Goal: Information Seeking & Learning: Find specific fact

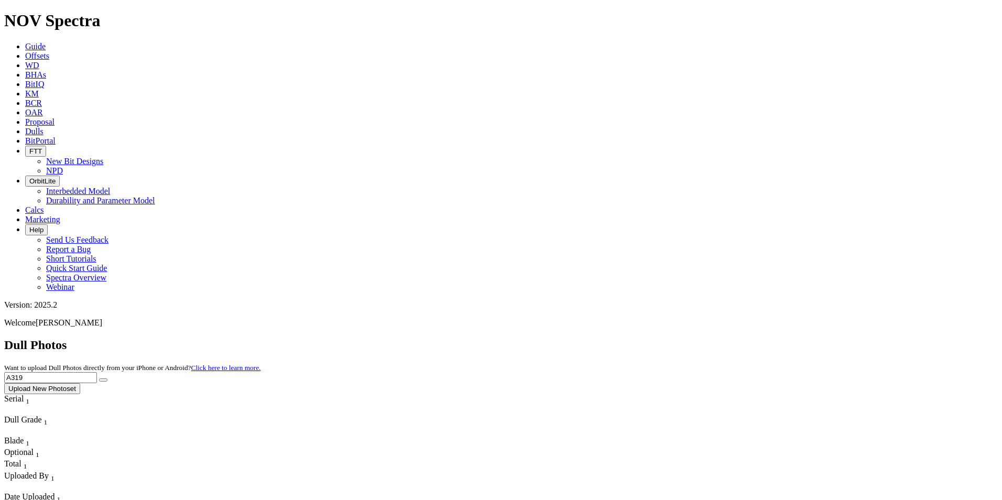
click at [97, 372] on input "A319" at bounding box center [50, 377] width 93 height 11
type input "A319654"
click at [107, 378] on button "submit" at bounding box center [103, 379] width 8 height 3
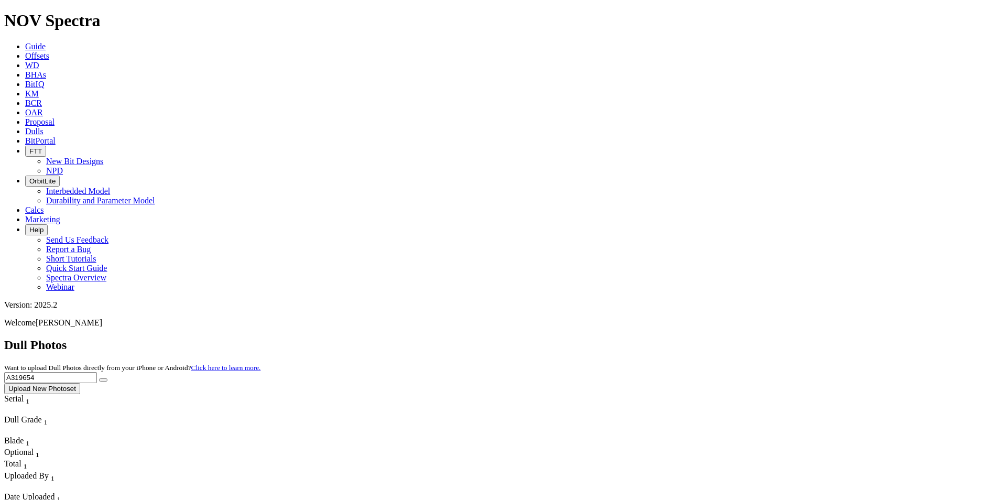
drag, startPoint x: 802, startPoint y: 51, endPoint x: 710, endPoint y: 54, distance: 91.7
click at [710, 338] on div "Dull Photos Want to upload Dull Photos directly from your iPhone or Android? Cl…" at bounding box center [500, 366] width 993 height 56
type input "f318358"
click at [107, 378] on button "submit" at bounding box center [103, 379] width 8 height 3
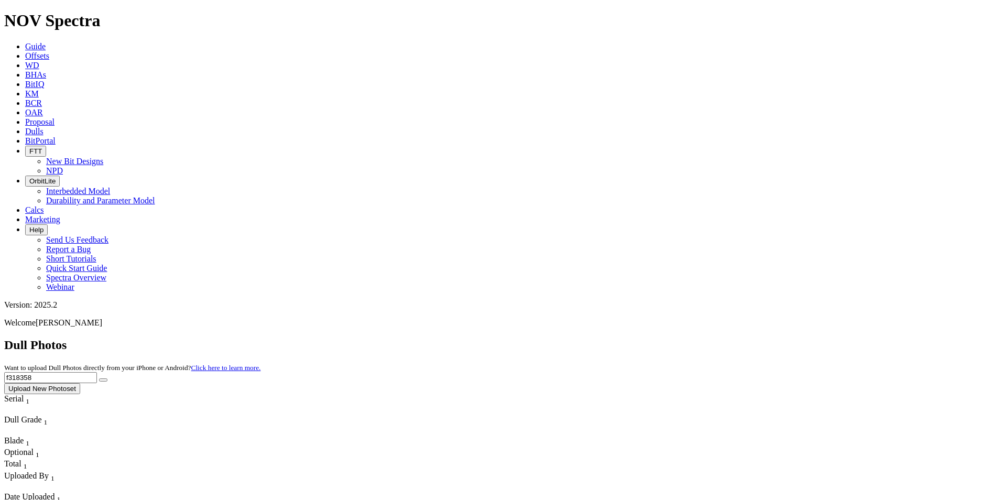
drag, startPoint x: 779, startPoint y: 49, endPoint x: 694, endPoint y: 54, distance: 85.6
click at [694, 338] on div "Dull Photos Want to upload Dull Photos directly from your iPhone or Android? Cl…" at bounding box center [500, 366] width 993 height 56
drag, startPoint x: 872, startPoint y: 37, endPoint x: 878, endPoint y: 46, distance: 10.6
click at [799, 338] on div "Dull Photos Want to upload Dull Photos directly from your iPhone or Android? Cl…" at bounding box center [500, 366] width 993 height 56
click at [107, 378] on button "submit" at bounding box center [103, 379] width 8 height 3
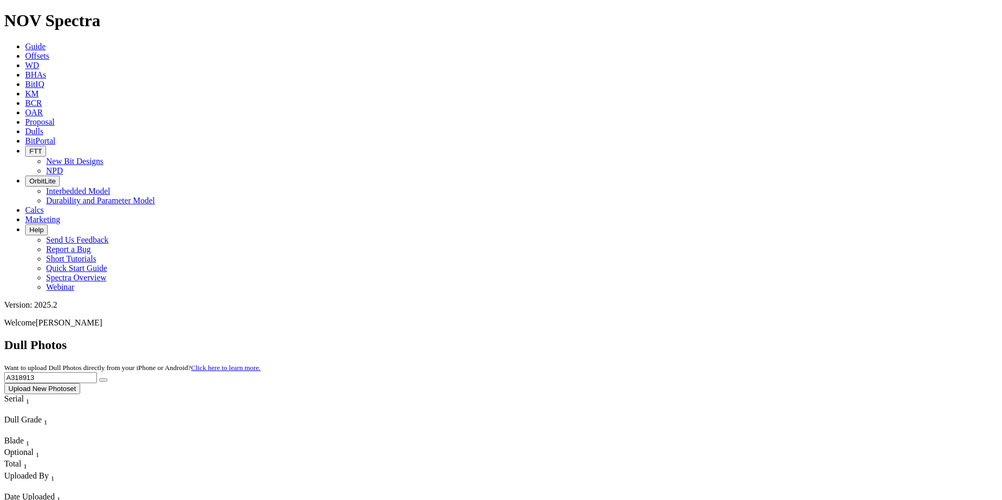
drag, startPoint x: 827, startPoint y: 44, endPoint x: 609, endPoint y: 47, distance: 218.0
click at [609, 338] on div "Dull Photos Want to upload Dull Photos directly from your iPhone or Android? Cl…" at bounding box center [500, 366] width 993 height 56
type input "A319500"
click at [107, 378] on button "submit" at bounding box center [103, 379] width 8 height 3
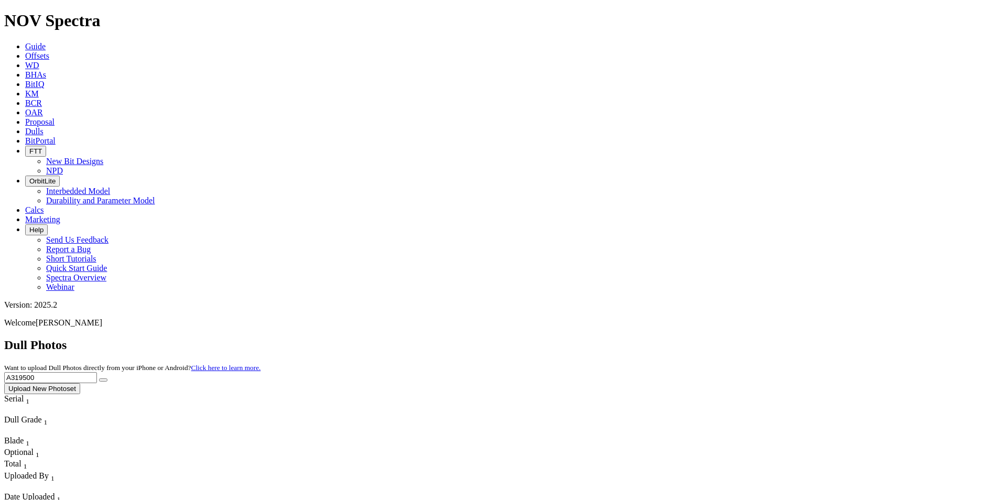
drag, startPoint x: 815, startPoint y: 47, endPoint x: 746, endPoint y: 40, distance: 70.1
click at [746, 338] on div "Dull Photos Want to upload Dull Photos directly from your iPhone or Android? Cl…" at bounding box center [500, 366] width 993 height 56
type input "A319683"
click at [107, 378] on button "submit" at bounding box center [103, 379] width 8 height 3
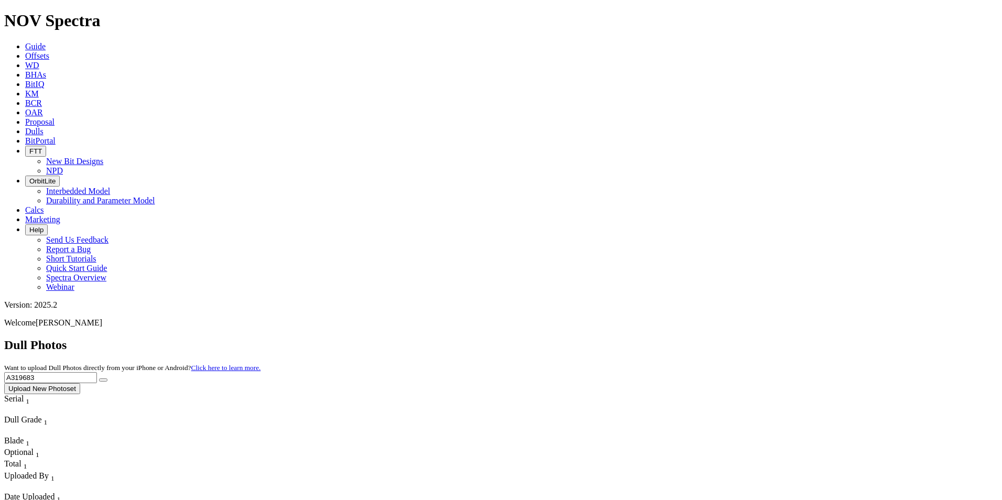
drag, startPoint x: 790, startPoint y: 47, endPoint x: 681, endPoint y: 61, distance: 109.4
click at [681, 338] on div "Dull Photos Want to upload Dull Photos directly from your iPhone or Android? Cl…" at bounding box center [500, 366] width 993 height 56
type input "A312651"
click at [103, 380] on icon "submit" at bounding box center [103, 380] width 0 height 0
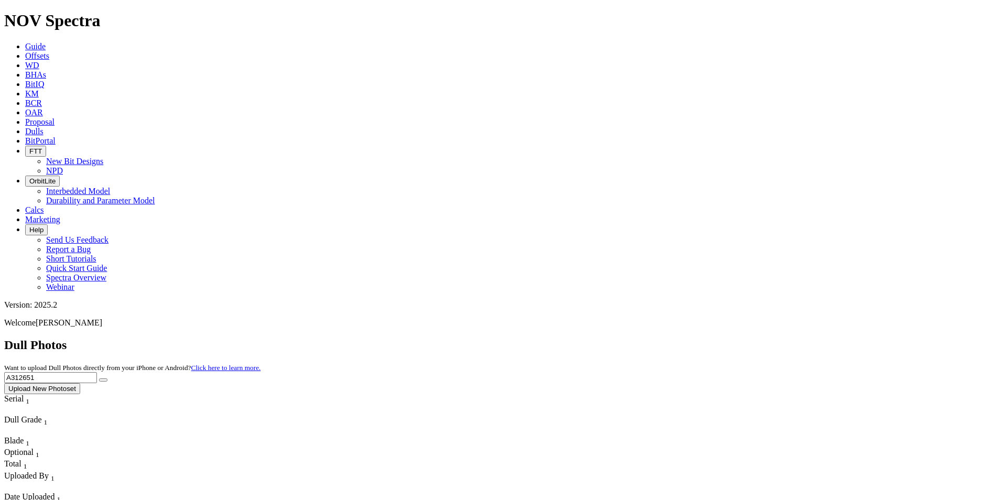
drag, startPoint x: 794, startPoint y: 49, endPoint x: 687, endPoint y: 50, distance: 106.4
click at [687, 338] on div "Dull Photos Want to upload Dull Photos directly from your iPhone or Android? Cl…" at bounding box center [500, 366] width 993 height 56
type input "a320186"
click at [107, 378] on button "submit" at bounding box center [103, 379] width 8 height 3
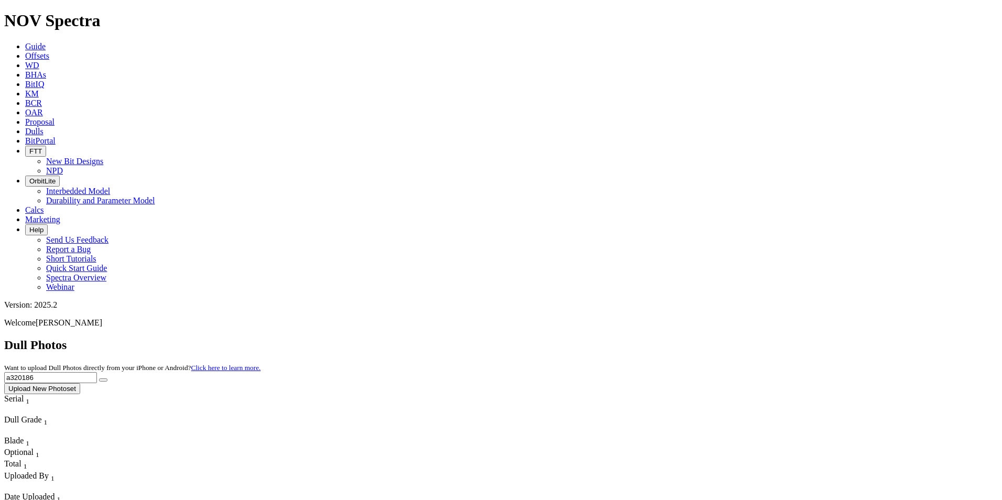
drag, startPoint x: 784, startPoint y: 49, endPoint x: 720, endPoint y: 54, distance: 63.6
click at [720, 338] on div "Dull Photos Want to upload Dull Photos directly from your iPhone or Android? Cl…" at bounding box center [500, 366] width 993 height 56
type input "F318760"
click at [107, 378] on button "submit" at bounding box center [103, 379] width 8 height 3
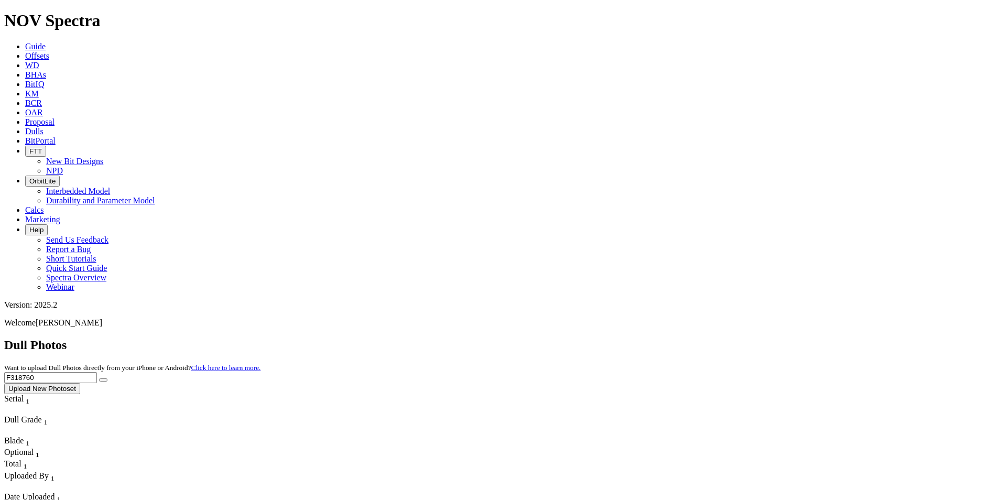
drag, startPoint x: 797, startPoint y: 40, endPoint x: 606, endPoint y: 64, distance: 192.2
type input "A318275"
click at [107, 378] on button "submit" at bounding box center [103, 379] width 8 height 3
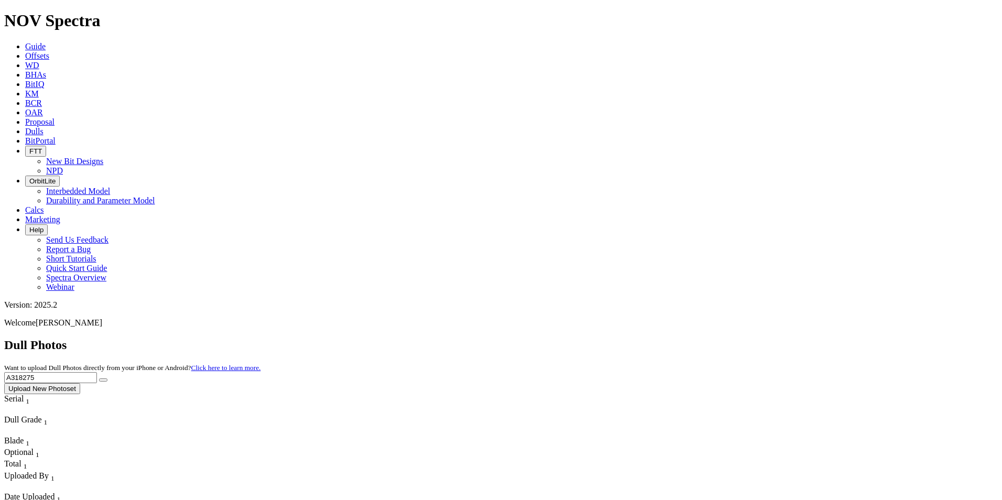
drag, startPoint x: 785, startPoint y: 47, endPoint x: 726, endPoint y: 49, distance: 58.7
click at [726, 338] on div "Dull Photos Want to upload Dull Photos directly from your iPhone or Android? Cl…" at bounding box center [500, 366] width 993 height 56
click at [107, 378] on button "submit" at bounding box center [103, 379] width 8 height 3
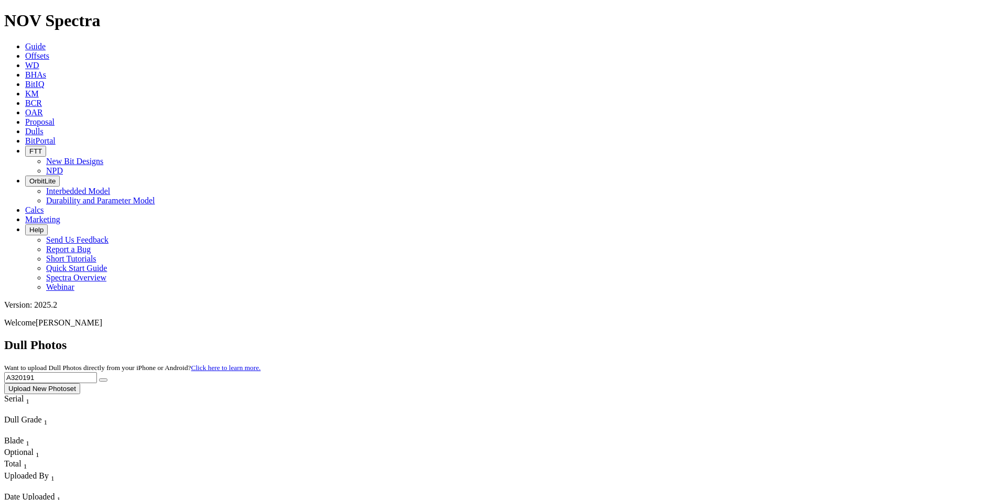
drag, startPoint x: 787, startPoint y: 51, endPoint x: 707, endPoint y: 52, distance: 80.2
click at [707, 338] on div "Dull Photos Want to upload Dull Photos directly from your iPhone or Android? Cl…" at bounding box center [500, 366] width 993 height 56
click at [107, 378] on button "submit" at bounding box center [103, 379] width 8 height 3
click at [103, 380] on icon "submit" at bounding box center [103, 380] width 0 height 0
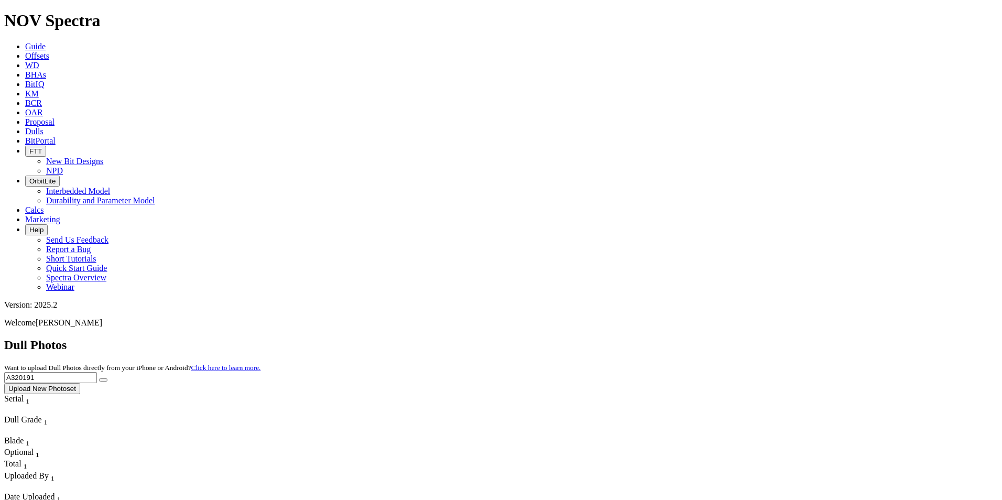
drag, startPoint x: 795, startPoint y: 42, endPoint x: 705, endPoint y: 50, distance: 89.9
click at [705, 338] on div "Dull Photos Want to upload Dull Photos directly from your iPhone or Android? Cl…" at bounding box center [500, 366] width 993 height 56
type input "F316992"
click at [107, 378] on button "submit" at bounding box center [103, 379] width 8 height 3
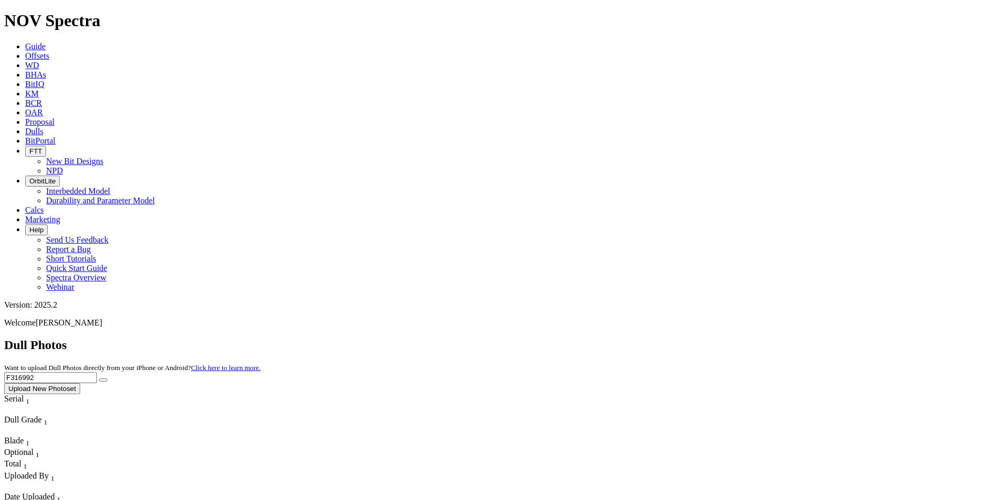
drag, startPoint x: 801, startPoint y: 52, endPoint x: 677, endPoint y: 40, distance: 123.7
click at [678, 338] on div "Dull Photos Want to upload Dull Photos directly from your iPhone or Android? Cl…" at bounding box center [500, 366] width 993 height 56
click at [97, 372] on input "A318522" at bounding box center [50, 377] width 93 height 11
click at [107, 378] on button "submit" at bounding box center [103, 379] width 8 height 3
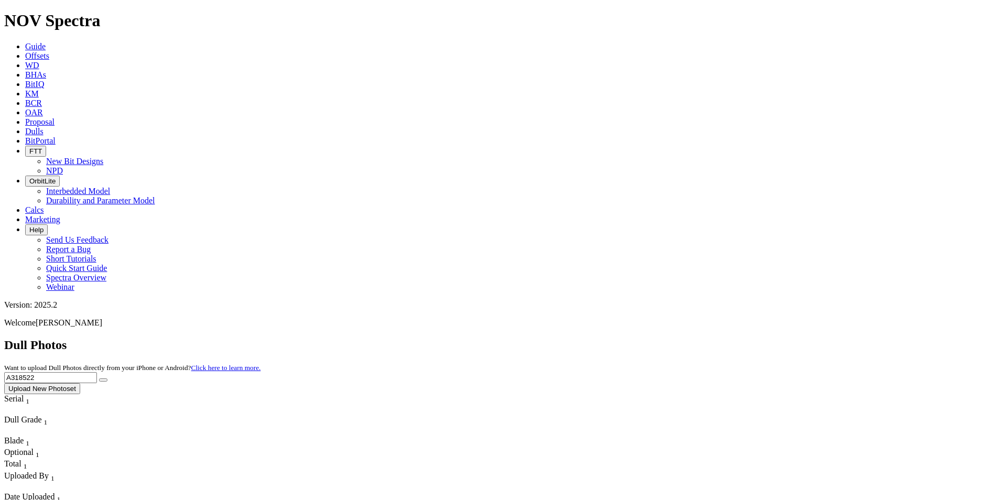
drag, startPoint x: 784, startPoint y: 47, endPoint x: 697, endPoint y: 50, distance: 87.6
click at [697, 338] on div "Dull Photos Want to upload Dull Photos directly from your iPhone or Android? Cl…" at bounding box center [500, 366] width 993 height 56
type input "A302516"
click at [107, 378] on button "submit" at bounding box center [103, 379] width 8 height 3
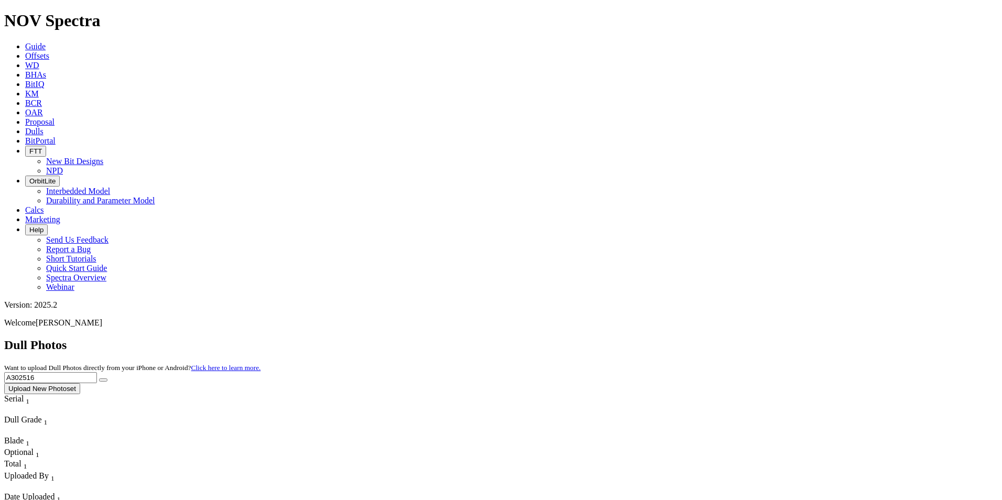
drag, startPoint x: 777, startPoint y: 43, endPoint x: 682, endPoint y: 41, distance: 94.9
click at [682, 338] on div "Dull Photos Want to upload Dull Photos directly from your iPhone or Android? Cl…" at bounding box center [500, 366] width 993 height 56
type input "A315767"
click at [107, 378] on button "submit" at bounding box center [103, 379] width 8 height 3
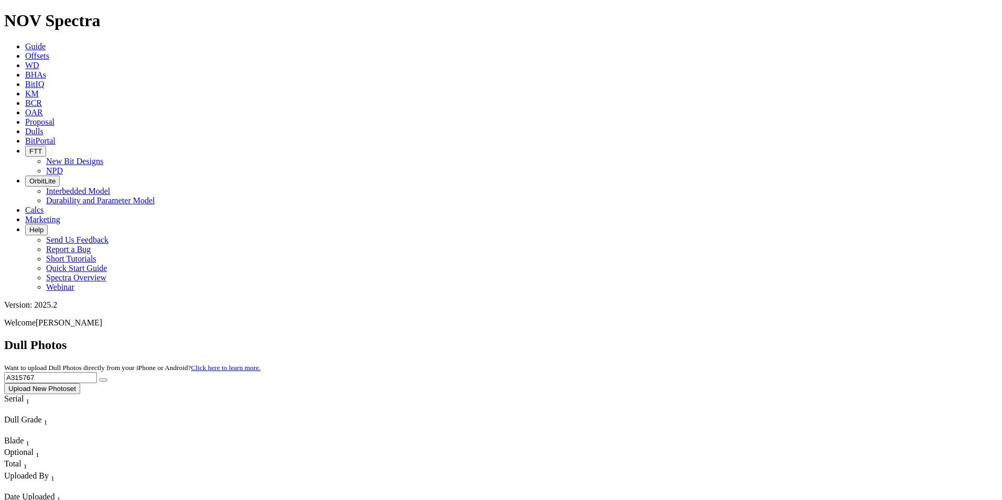
drag, startPoint x: 806, startPoint y: 48, endPoint x: 722, endPoint y: 38, distance: 84.9
click at [722, 338] on div "Dull Photos Want to upload Dull Photos directly from your iPhone or Android? Cl…" at bounding box center [500, 366] width 993 height 56
type input "A318291"
click at [107, 378] on button "submit" at bounding box center [103, 379] width 8 height 3
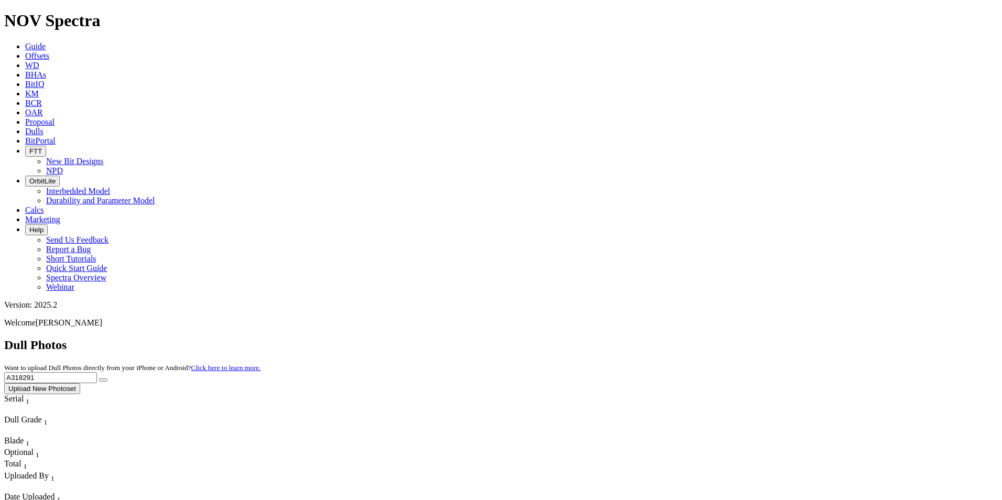
drag, startPoint x: 788, startPoint y: 48, endPoint x: 722, endPoint y: 56, distance: 66.5
click at [722, 338] on div "Dull Photos Want to upload Dull Photos directly from your iPhone or Android? Cl…" at bounding box center [500, 366] width 993 height 56
type input "A320954"
click at [103, 380] on icon "submit" at bounding box center [103, 380] width 0 height 0
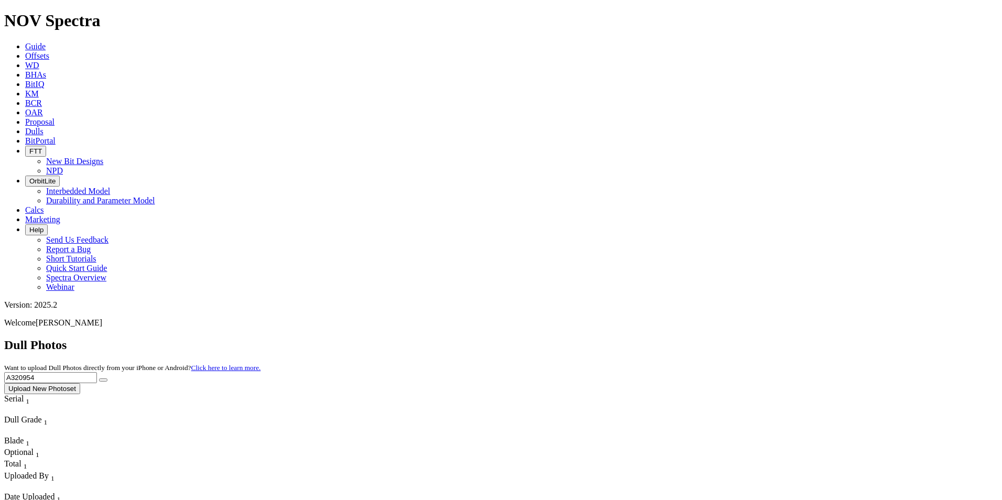
drag, startPoint x: 792, startPoint y: 44, endPoint x: 666, endPoint y: 56, distance: 126.3
click at [666, 338] on div "Dull Photos Want to upload Dull Photos directly from your iPhone or Android? Cl…" at bounding box center [500, 366] width 993 height 56
type input "A320269"
click at [107, 378] on button "submit" at bounding box center [103, 379] width 8 height 3
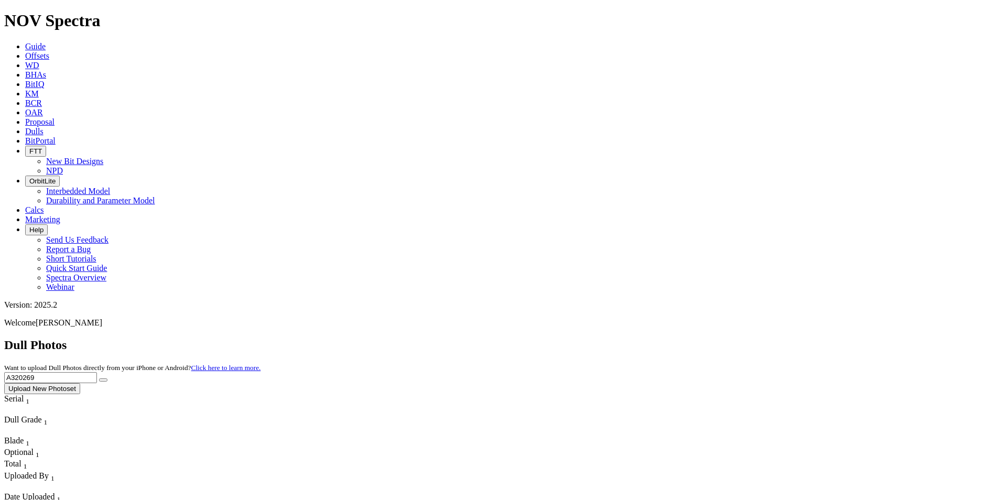
drag, startPoint x: 786, startPoint y: 41, endPoint x: 742, endPoint y: 33, distance: 44.8
click at [742, 338] on div "Dull Photos Want to upload Dull Photos directly from your iPhone or Android? Cl…" at bounding box center [500, 366] width 993 height 56
click at [107, 378] on button "submit" at bounding box center [103, 379] width 8 height 3
drag, startPoint x: 779, startPoint y: 39, endPoint x: 710, endPoint y: 38, distance: 68.1
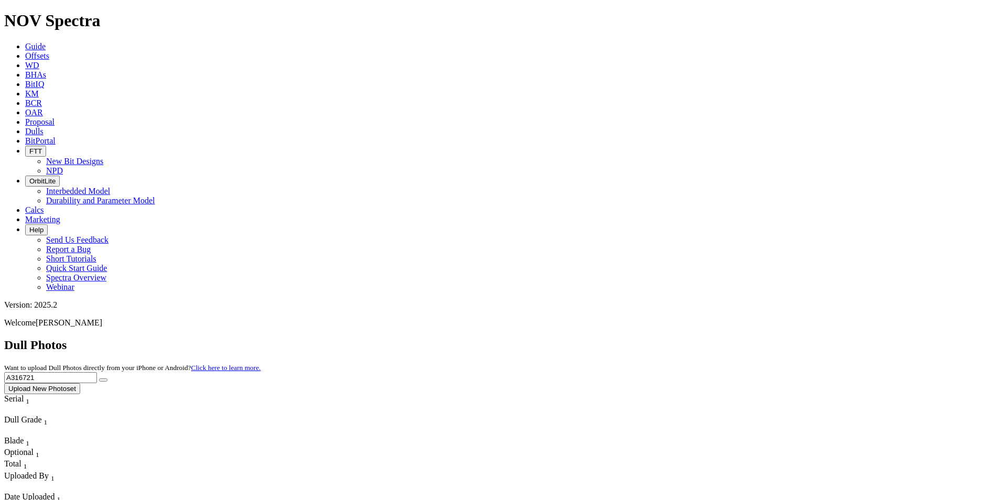
click at [710, 338] on div "Dull Photos Want to upload Dull Photos directly from your iPhone or Android? Cl…" at bounding box center [500, 366] width 993 height 56
type input "A319514"
click at [107, 378] on button "submit" at bounding box center [103, 379] width 8 height 3
drag, startPoint x: 788, startPoint y: 51, endPoint x: 727, endPoint y: 42, distance: 62.0
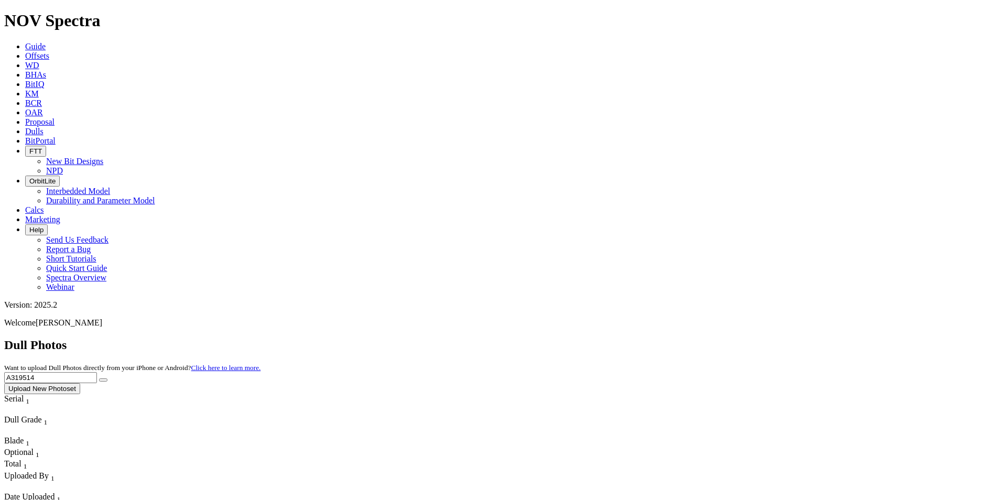
click at [728, 338] on div "Dull Photos Want to upload Dull Photos directly from your iPhone or Android? Cl…" at bounding box center [500, 366] width 993 height 56
type input "A313536"
click at [107, 378] on button "submit" at bounding box center [103, 379] width 8 height 3
drag, startPoint x: 810, startPoint y: 52, endPoint x: 728, endPoint y: 43, distance: 82.2
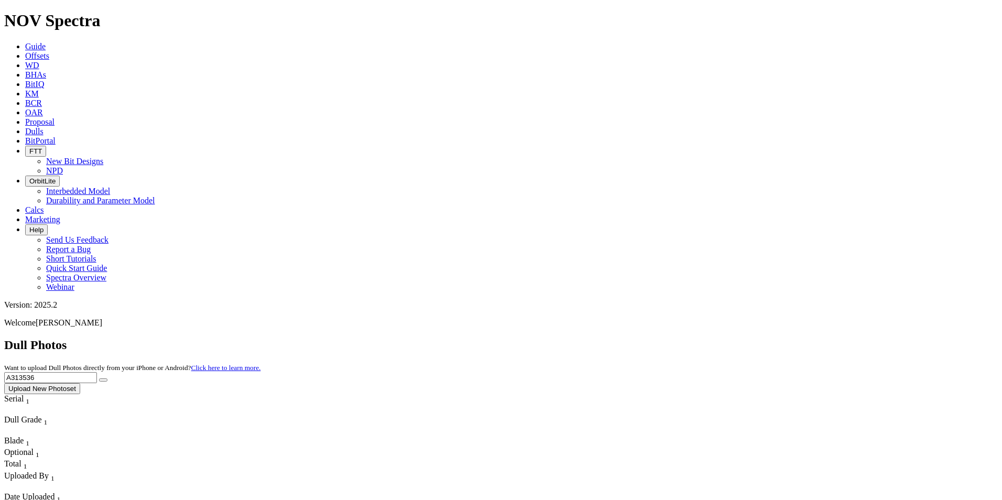
click at [728, 338] on div "Dull Photos Want to upload Dull Photos directly from your iPhone or Android? Cl…" at bounding box center [500, 366] width 993 height 56
click at [97, 372] on input "A318507" at bounding box center [50, 377] width 93 height 11
type input "A318507"
click at [107, 378] on button "submit" at bounding box center [103, 379] width 8 height 3
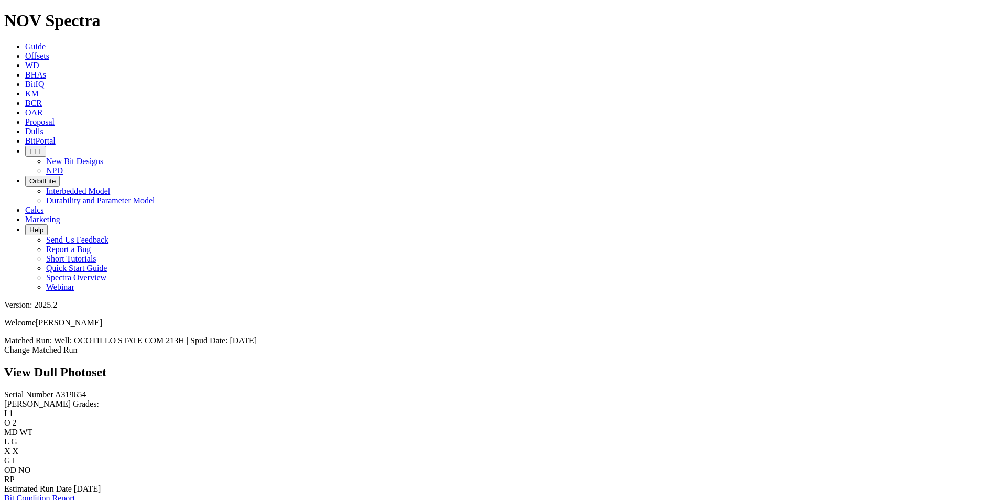
scroll to position [1674, 0]
drag, startPoint x: 327, startPoint y: 193, endPoint x: 34, endPoint y: 203, distance: 293.0
click at [34, 390] on div "Serial Number A319654 RH Dull Grades: I 1 O 2 MD WT L G X X G I OD NO RP _ Esti…" at bounding box center [500, 446] width 993 height 113
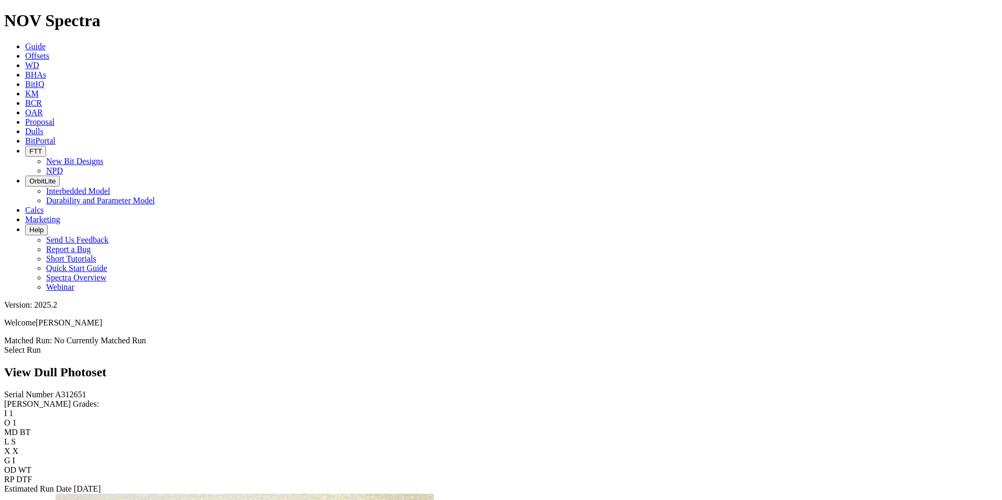
scroll to position [891, 0]
click at [25, 127] on icon at bounding box center [25, 131] width 0 height 9
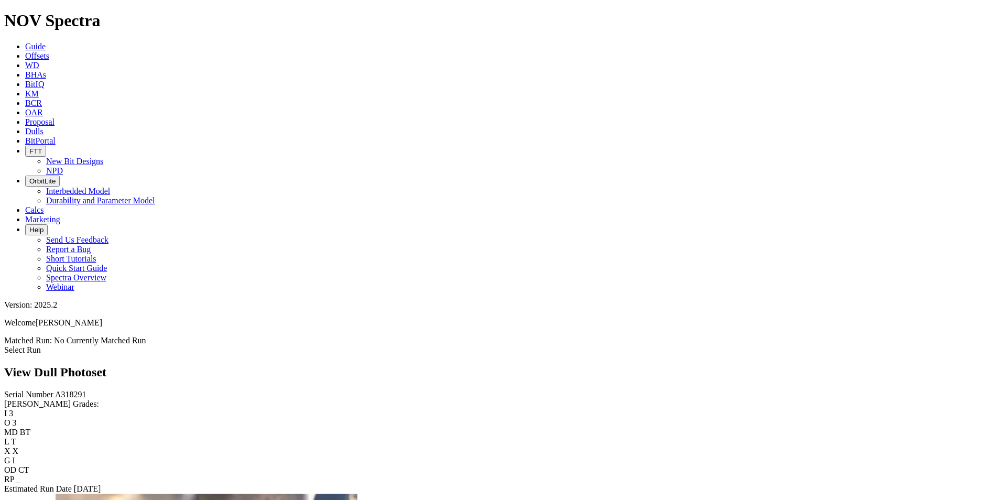
drag, startPoint x: 451, startPoint y: 309, endPoint x: 417, endPoint y: 324, distance: 37.3
click at [43, 127] on span "Dulls" at bounding box center [34, 131] width 18 height 9
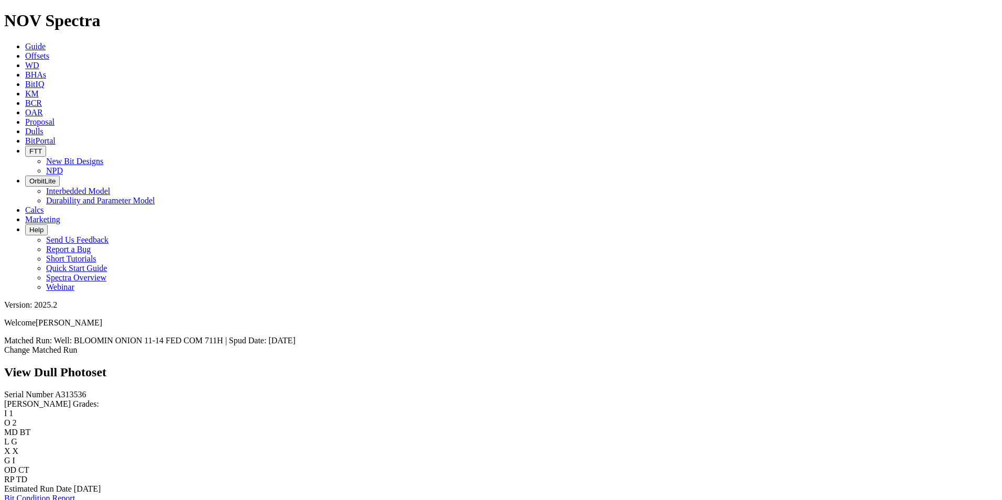
scroll to position [1205, 0]
click at [25, 127] on icon at bounding box center [25, 131] width 0 height 9
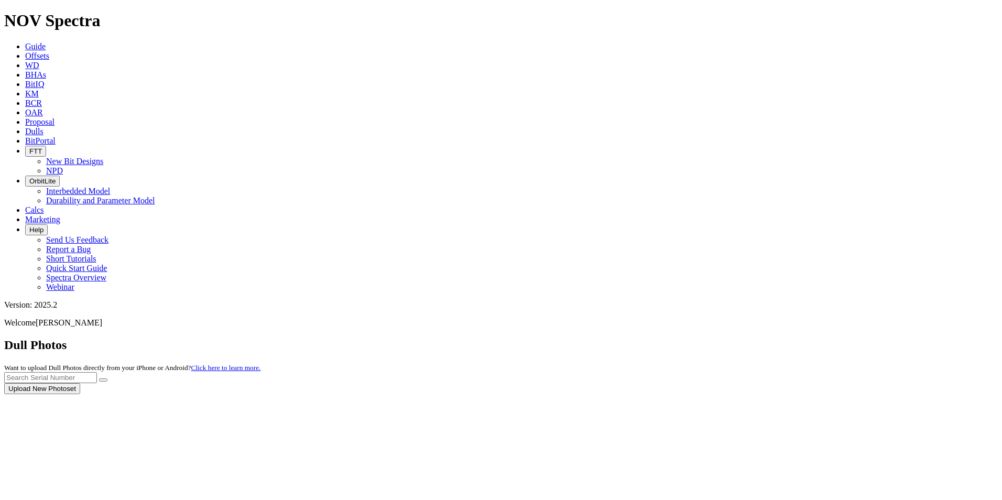
click at [760, 394] on div at bounding box center [500, 394] width 993 height 0
click at [97, 372] on input "text" at bounding box center [50, 377] width 93 height 11
type input "A320738"
click at [103, 380] on icon "submit" at bounding box center [103, 380] width 0 height 0
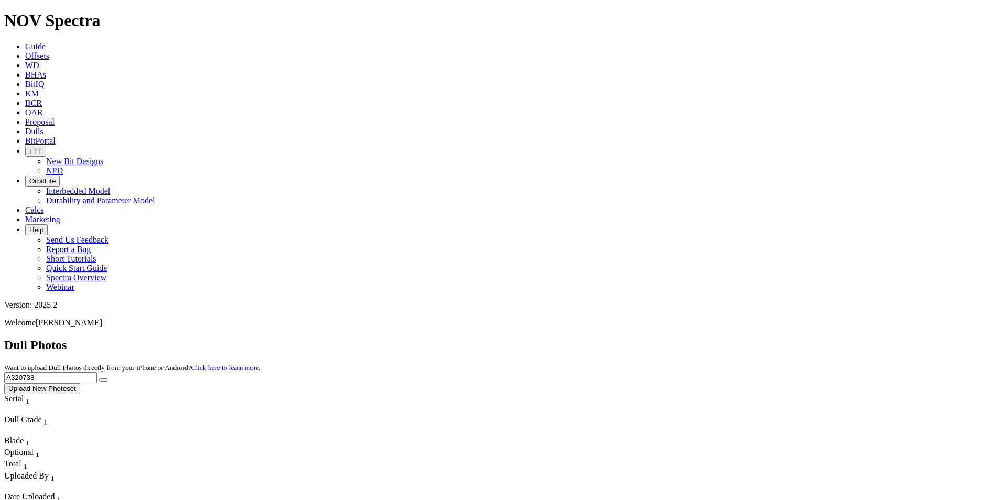
drag, startPoint x: 790, startPoint y: 42, endPoint x: 703, endPoint y: 54, distance: 87.7
click at [703, 338] on div "Dull Photos Want to upload Dull Photos directly from your iPhone or Android? Cl…" at bounding box center [500, 366] width 993 height 56
type input "A308666"
click at [103, 380] on icon "submit" at bounding box center [103, 380] width 0 height 0
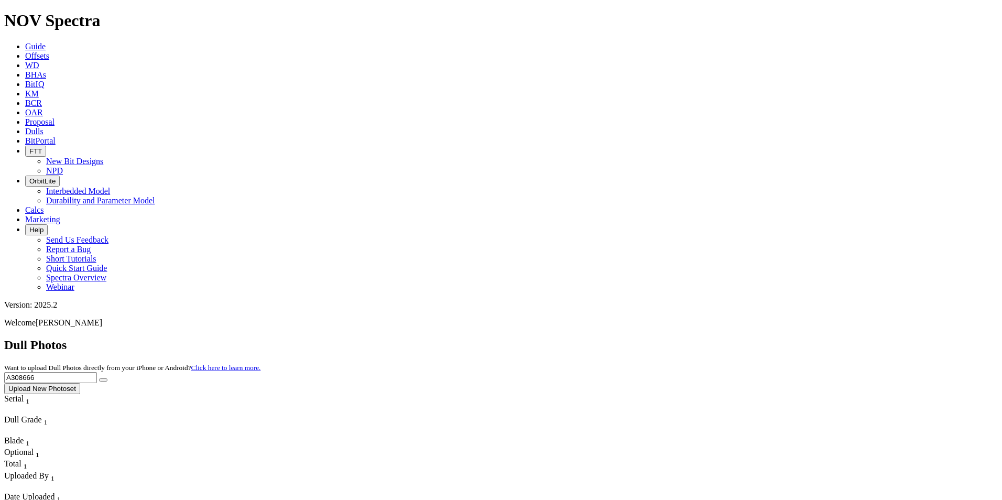
drag, startPoint x: 783, startPoint y: 52, endPoint x: 733, endPoint y: 56, distance: 49.9
click at [733, 338] on div "Dull Photos Want to upload Dull Photos directly from your iPhone or Android? Cl…" at bounding box center [500, 366] width 993 height 56
type input "A318687"
click at [103, 380] on icon "submit" at bounding box center [103, 380] width 0 height 0
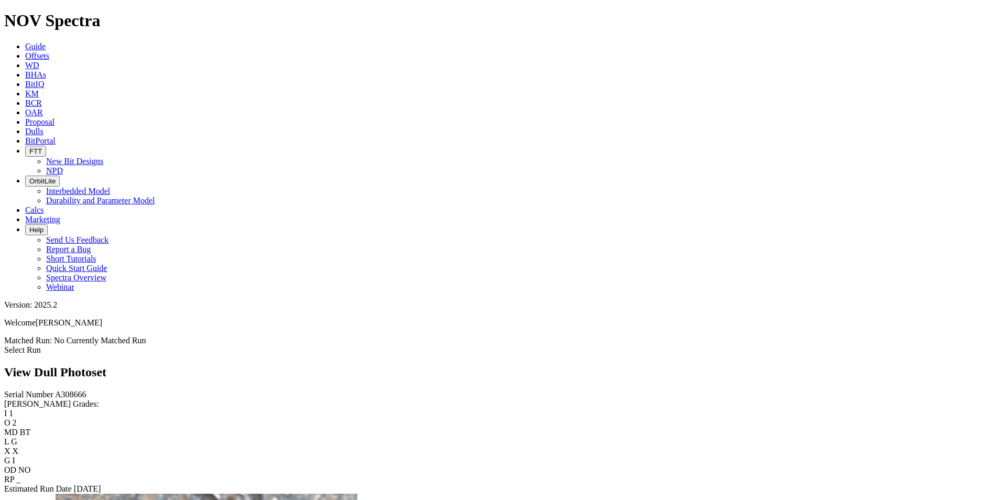
scroll to position [1048, 0]
drag, startPoint x: 801, startPoint y: 227, endPoint x: 716, endPoint y: 192, distance: 91.6
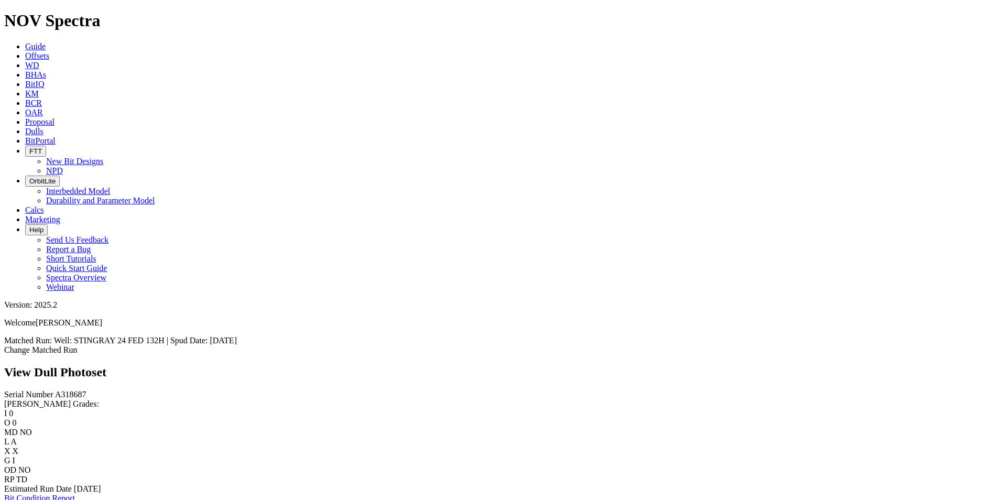
click at [43, 127] on span "Dulls" at bounding box center [34, 131] width 18 height 9
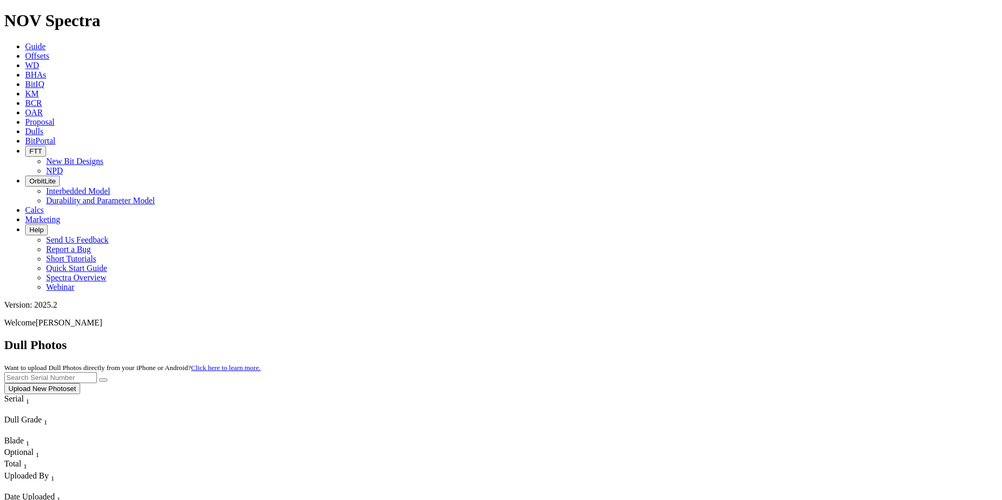
click at [97, 372] on input "text" at bounding box center [50, 377] width 93 height 11
click at [107, 378] on button "submit" at bounding box center [103, 379] width 8 height 3
drag, startPoint x: 773, startPoint y: 39, endPoint x: 794, endPoint y: 40, distance: 20.4
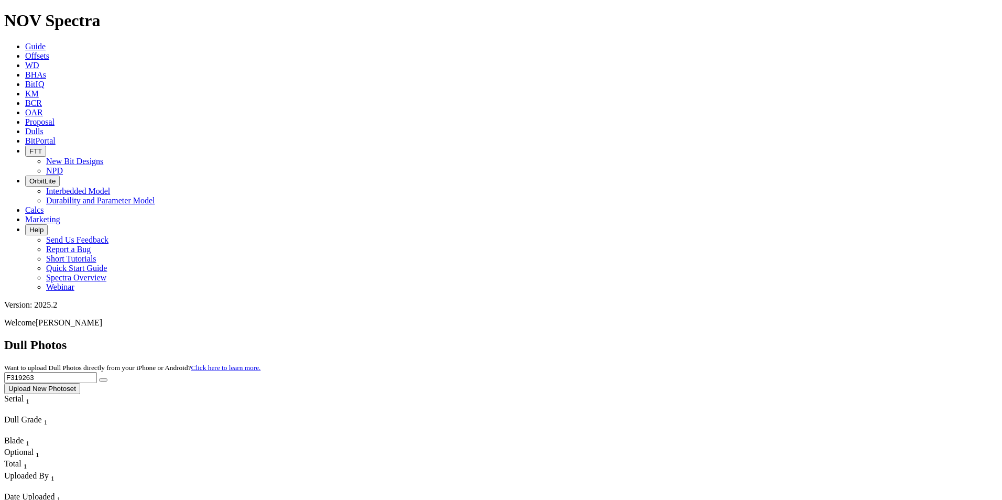
click at [97, 372] on input "F319263" at bounding box center [50, 377] width 93 height 11
drag, startPoint x: 794, startPoint y: 43, endPoint x: 715, endPoint y: 42, distance: 78.6
click at [715, 338] on div "Dull Photos Want to upload Dull Photos directly from your iPhone or Android? Cl…" at bounding box center [500, 366] width 993 height 56
click at [107, 378] on button "submit" at bounding box center [103, 379] width 8 height 3
drag, startPoint x: 790, startPoint y: 50, endPoint x: 721, endPoint y: 44, distance: 68.4
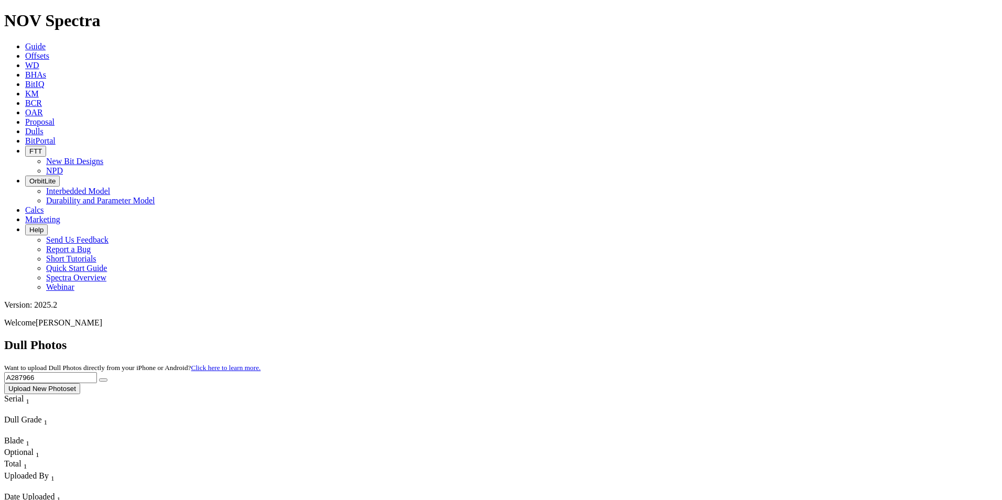
click at [721, 338] on div "Dull Photos Want to upload Dull Photos directly from your iPhone or Android? Cl…" at bounding box center [500, 366] width 993 height 56
type input "A320148"
click at [103, 380] on icon "submit" at bounding box center [103, 380] width 0 height 0
drag, startPoint x: 791, startPoint y: 43, endPoint x: 615, endPoint y: 61, distance: 177.5
click at [625, 338] on div "Dull Photos Want to upload Dull Photos directly from your iPhone or Android? Cl…" at bounding box center [500, 366] width 993 height 56
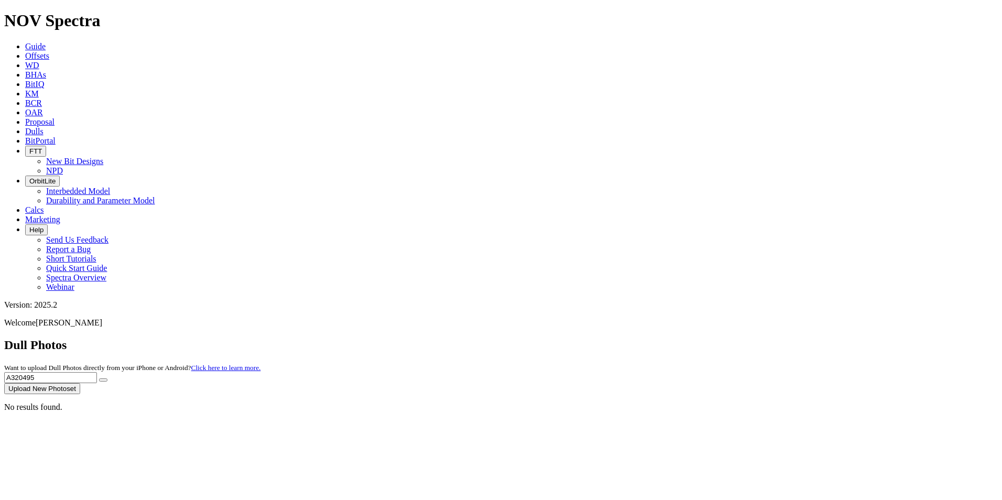
type input "A320495"
click at [107, 378] on button "submit" at bounding box center [103, 379] width 8 height 3
drag, startPoint x: 766, startPoint y: 46, endPoint x: 643, endPoint y: 49, distance: 123.2
click at [643, 338] on div "Dull Photos Want to upload Dull Photos directly from your iPhone or Android? Cl…" at bounding box center [500, 366] width 993 height 56
click at [107, 378] on button "submit" at bounding box center [103, 379] width 8 height 3
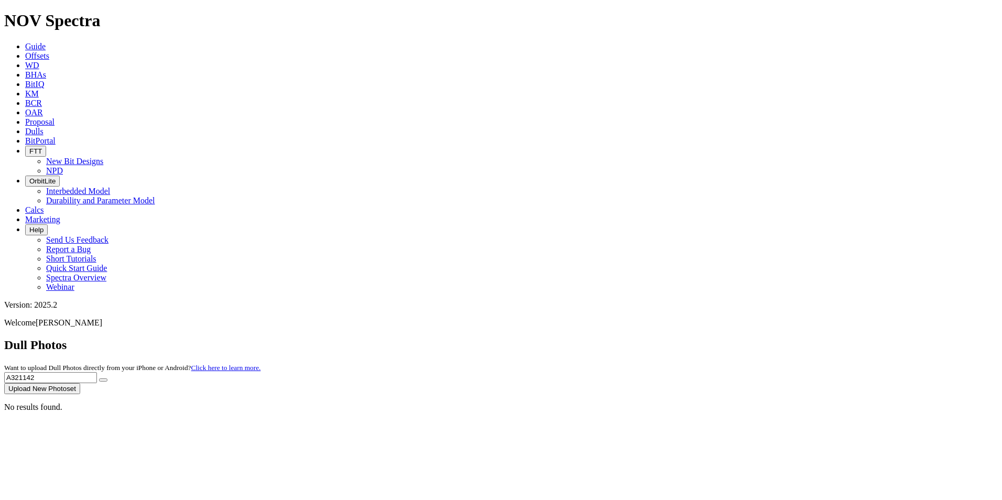
drag, startPoint x: 803, startPoint y: 49, endPoint x: 720, endPoint y: 43, distance: 83.0
click at [721, 338] on div "Dull Photos Want to upload Dull Photos directly from your iPhone or Android? Cl…" at bounding box center [500, 366] width 993 height 56
click at [107, 378] on button "submit" at bounding box center [103, 379] width 8 height 3
drag, startPoint x: 800, startPoint y: 51, endPoint x: 728, endPoint y: 54, distance: 71.8
click at [729, 338] on div "Dull Photos Want to upload Dull Photos directly from your iPhone or Android? Cl…" at bounding box center [500, 366] width 993 height 56
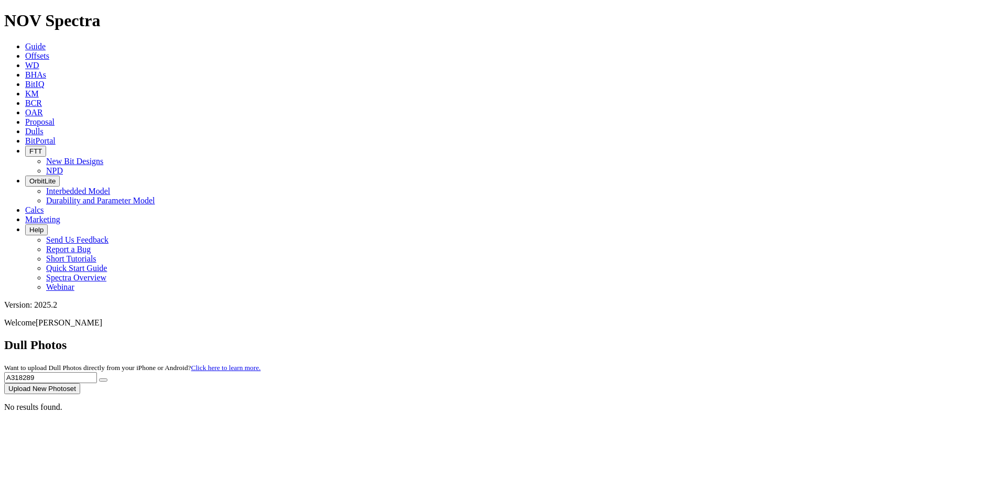
drag, startPoint x: 861, startPoint y: 46, endPoint x: 880, endPoint y: 47, distance: 18.4
click at [879, 372] on form "A318289" at bounding box center [500, 377] width 993 height 11
type input "A318289"
click at [103, 380] on icon "submit" at bounding box center [103, 380] width 0 height 0
drag, startPoint x: 782, startPoint y: 43, endPoint x: 714, endPoint y: 39, distance: 68.2
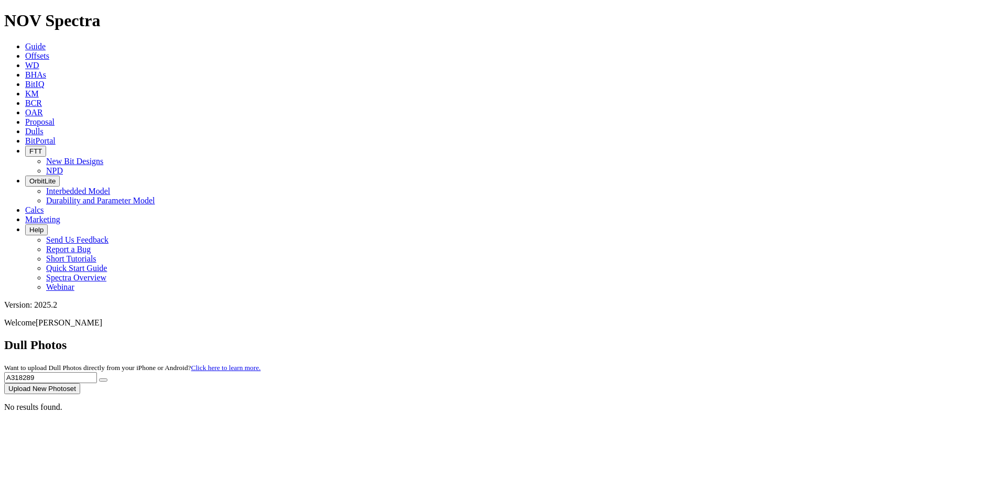
click at [714, 338] on div "Dull Photos Want to upload Dull Photos directly from your iPhone or Android? Cl…" at bounding box center [500, 366] width 993 height 56
type input "A318289"
click at [103, 380] on icon "submit" at bounding box center [103, 380] width 0 height 0
drag, startPoint x: 796, startPoint y: 45, endPoint x: 713, endPoint y: 49, distance: 83.4
click at [717, 338] on div "Dull Photos Want to upload Dull Photos directly from your iPhone or Android? Cl…" at bounding box center [500, 366] width 993 height 56
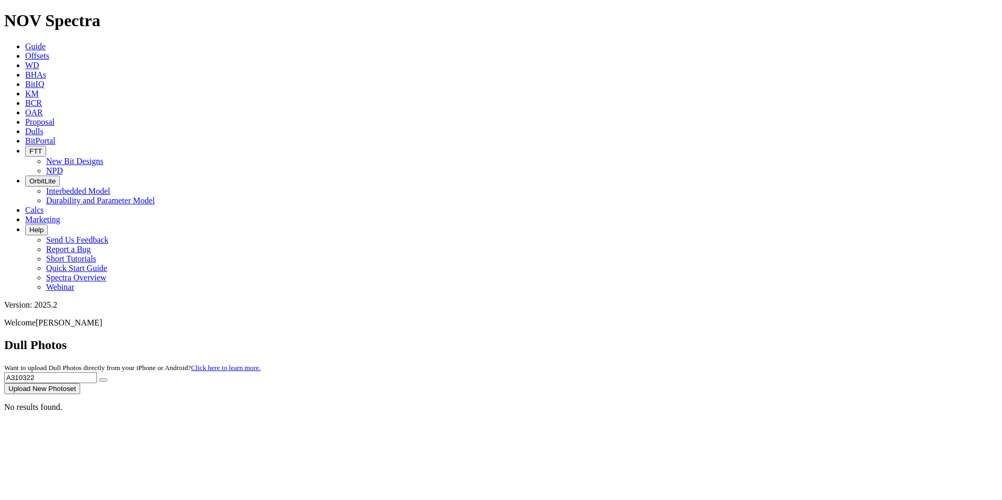
type input "A310322"
click at [107, 378] on button "submit" at bounding box center [103, 379] width 8 height 3
drag, startPoint x: 800, startPoint y: 45, endPoint x: 741, endPoint y: 47, distance: 59.2
click at [741, 338] on div "Dull Photos Want to upload Dull Photos directly from your iPhone or Android? Cl…" at bounding box center [500, 366] width 993 height 56
type input "A308637"
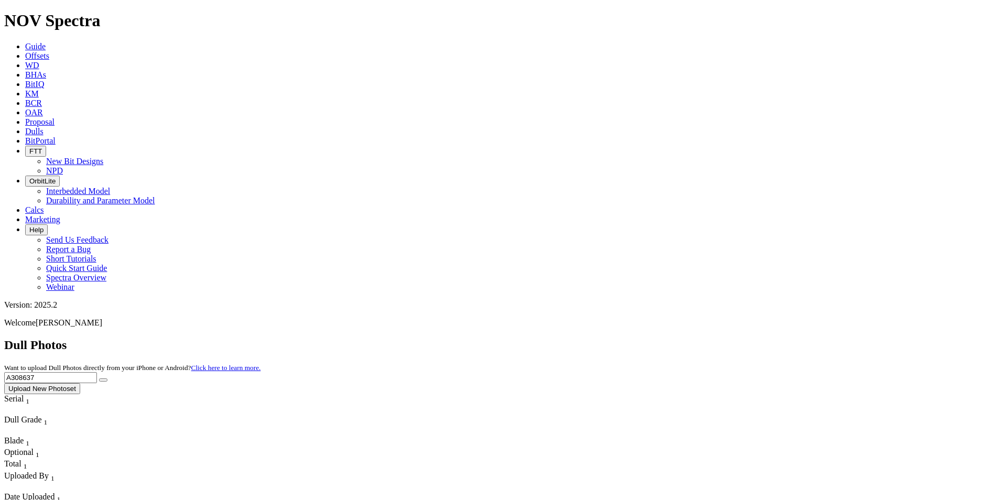
click at [107, 378] on button "submit" at bounding box center [103, 379] width 8 height 3
drag, startPoint x: 810, startPoint y: 48, endPoint x: 727, endPoint y: 50, distance: 83.8
click at [727, 338] on div "Dull Photos Want to upload Dull Photos directly from your iPhone or Android? Cl…" at bounding box center [500, 366] width 993 height 56
type input "A319662"
click at [107, 378] on button "submit" at bounding box center [103, 379] width 8 height 3
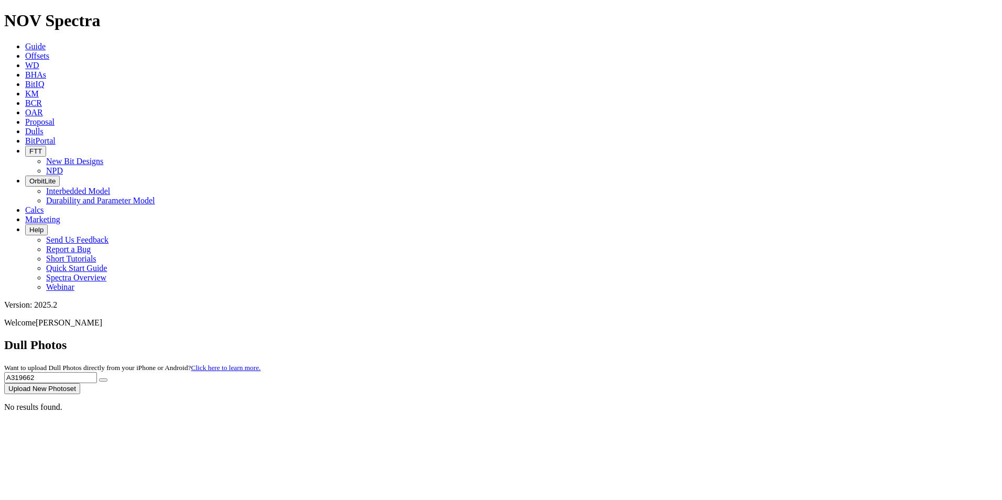
drag, startPoint x: 799, startPoint y: 49, endPoint x: 732, endPoint y: 47, distance: 67.1
click at [732, 338] on div "Dull Photos Want to upload Dull Photos directly from your iPhone or Android? Cl…" at bounding box center [500, 366] width 993 height 56
type input "A320096"
click at [103, 380] on icon "submit" at bounding box center [103, 380] width 0 height 0
drag, startPoint x: 801, startPoint y: 47, endPoint x: 730, endPoint y: 38, distance: 71.2
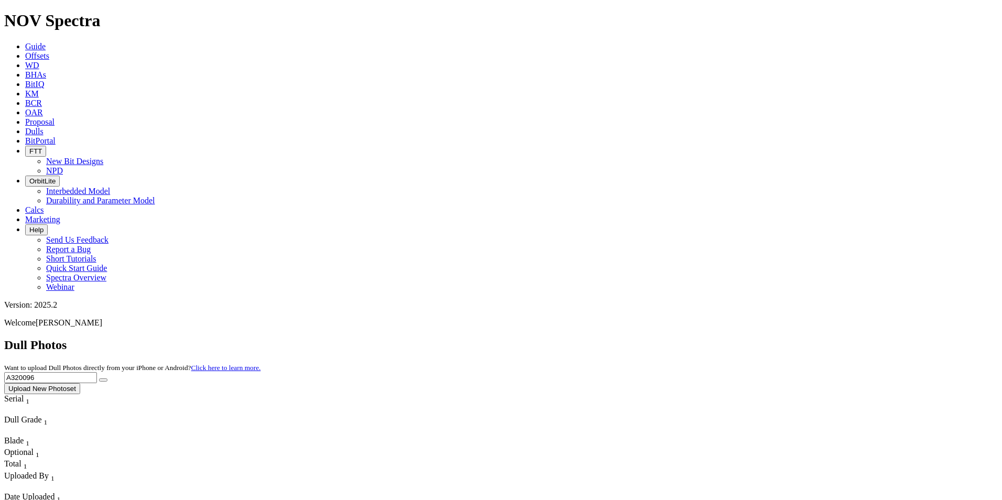
click at [730, 338] on div "Dull Photos Want to upload Dull Photos directly from your iPhone or Android? Cl…" at bounding box center [500, 366] width 993 height 56
type input "A317587"
click at [107, 378] on button "submit" at bounding box center [103, 379] width 8 height 3
drag, startPoint x: 816, startPoint y: 43, endPoint x: 713, endPoint y: 47, distance: 103.3
click at [713, 338] on div "Dull Photos Want to upload Dull Photos directly from your iPhone or Android? Cl…" at bounding box center [500, 366] width 993 height 56
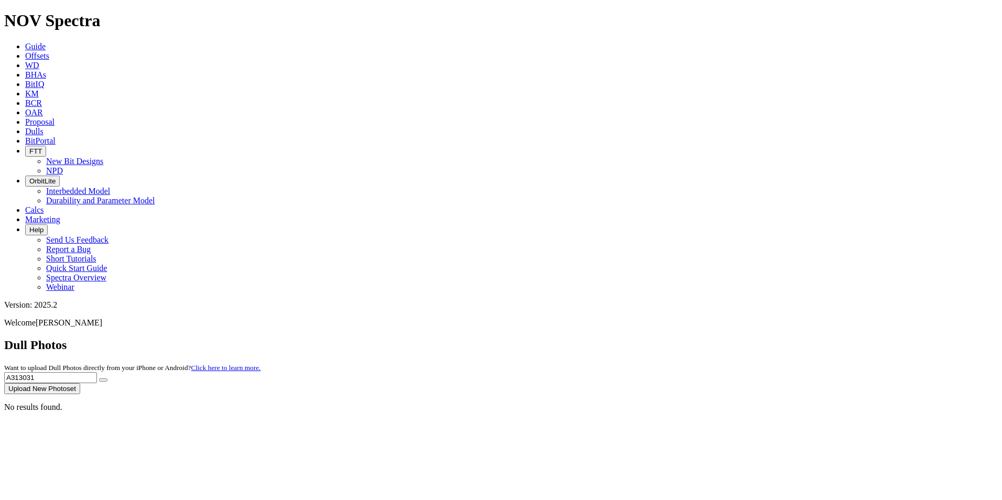
type input "A313031"
click at [107, 378] on button "submit" at bounding box center [103, 379] width 8 height 3
drag, startPoint x: 802, startPoint y: 47, endPoint x: 712, endPoint y: 39, distance: 89.9
click at [712, 338] on div "Dull Photos Want to upload Dull Photos directly from your iPhone or Android? Cl…" at bounding box center [500, 366] width 993 height 56
type input "A315137"
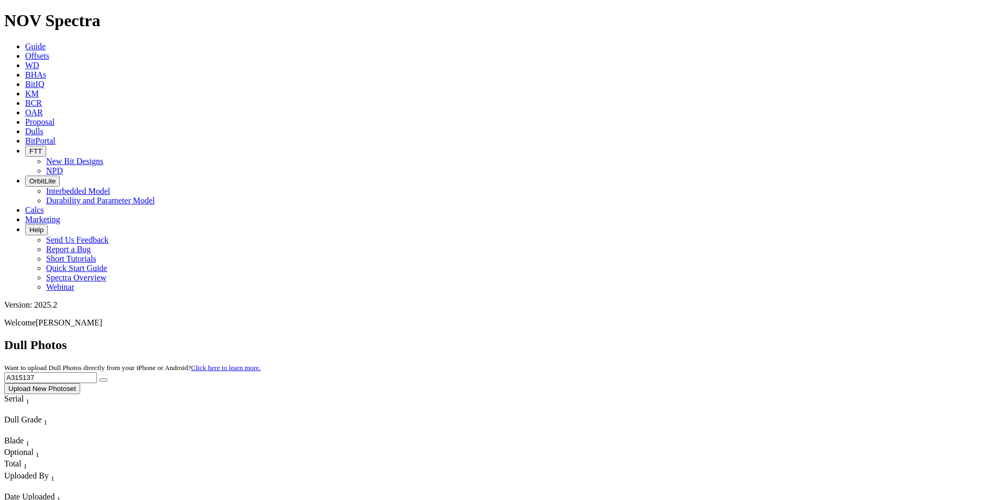
click at [103, 380] on icon "submit" at bounding box center [103, 380] width 0 height 0
drag, startPoint x: 823, startPoint y: 46, endPoint x: 645, endPoint y: 53, distance: 177.8
click at [647, 338] on div "Dull Photos Want to upload Dull Photos directly from your iPhone or Android? Cl…" at bounding box center [500, 366] width 993 height 56
type input "A313412"
click at [103, 380] on icon "submit" at bounding box center [103, 380] width 0 height 0
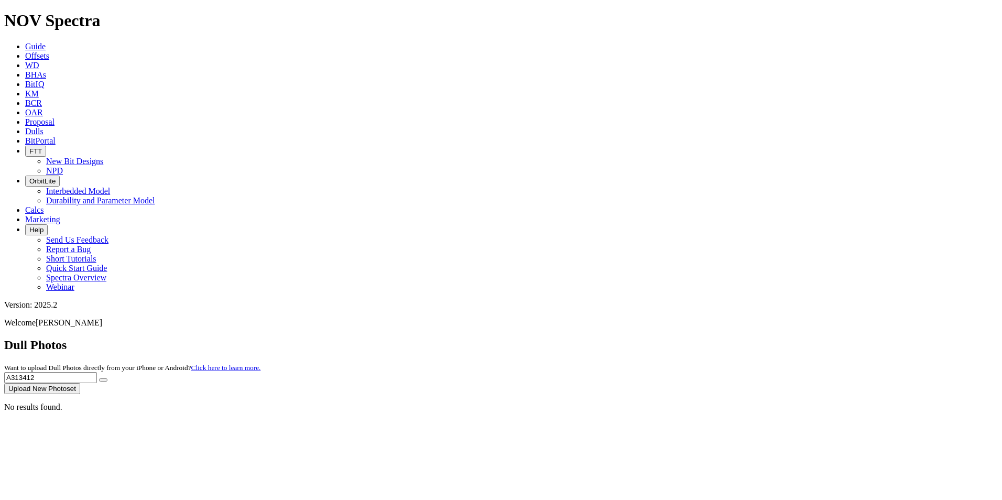
drag, startPoint x: 821, startPoint y: 49, endPoint x: 747, endPoint y: 53, distance: 74.0
click at [97, 372] on input "A313412" at bounding box center [50, 377] width 93 height 11
type input "A312064"
click at [107, 378] on button "submit" at bounding box center [103, 379] width 8 height 3
drag, startPoint x: 812, startPoint y: 50, endPoint x: 702, endPoint y: 57, distance: 110.8
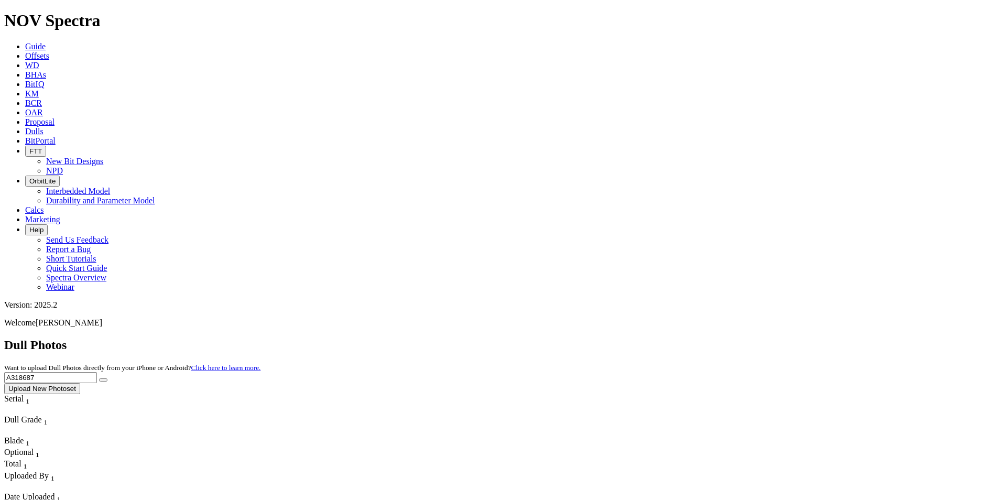
click at [702, 338] on div "Dull Photos Want to upload Dull Photos directly from your iPhone or Android? Cl…" at bounding box center [500, 366] width 993 height 56
type input "A313343"
click at [103, 380] on icon "submit" at bounding box center [103, 380] width 0 height 0
drag, startPoint x: 785, startPoint y: 52, endPoint x: 716, endPoint y: 47, distance: 69.4
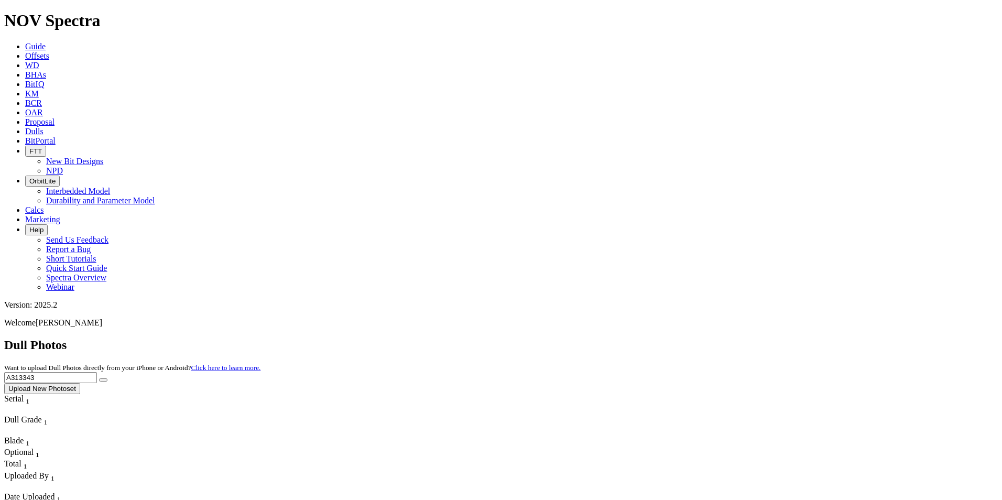
click at [716, 338] on div "Dull Photos Want to upload Dull Photos directly from your iPhone or Android? Cl…" at bounding box center [500, 366] width 993 height 56
click at [103, 380] on icon "submit" at bounding box center [103, 380] width 0 height 0
drag, startPoint x: 810, startPoint y: 50, endPoint x: 652, endPoint y: 32, distance: 159.2
click at [652, 338] on div "Dull Photos Want to upload Dull Photos directly from your iPhone or Android? Cl…" at bounding box center [500, 366] width 993 height 56
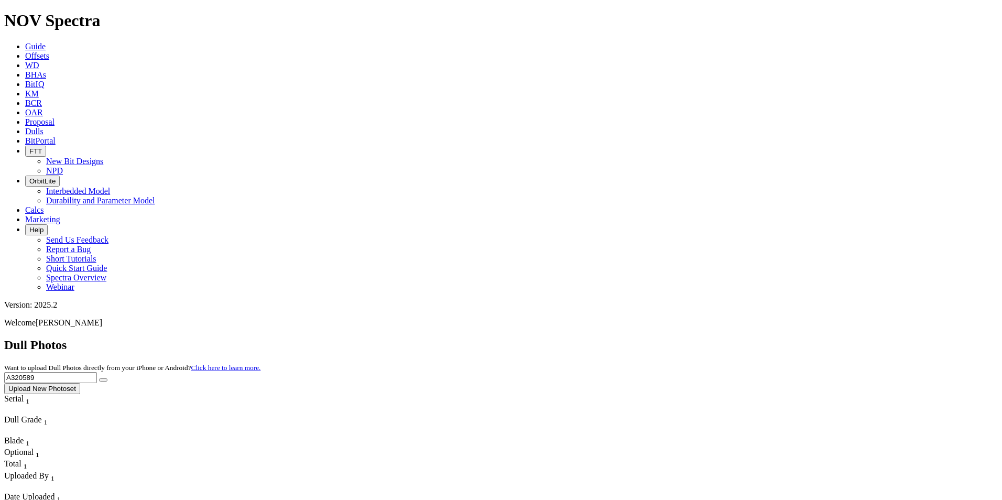
click at [103, 380] on icon "submit" at bounding box center [103, 380] width 0 height 0
drag, startPoint x: 795, startPoint y: 43, endPoint x: 703, endPoint y: 34, distance: 92.7
click at [703, 338] on div "Dull Photos Want to upload Dull Photos directly from your iPhone or Android? Cl…" at bounding box center [500, 366] width 993 height 56
click at [107, 378] on button "submit" at bounding box center [103, 379] width 8 height 3
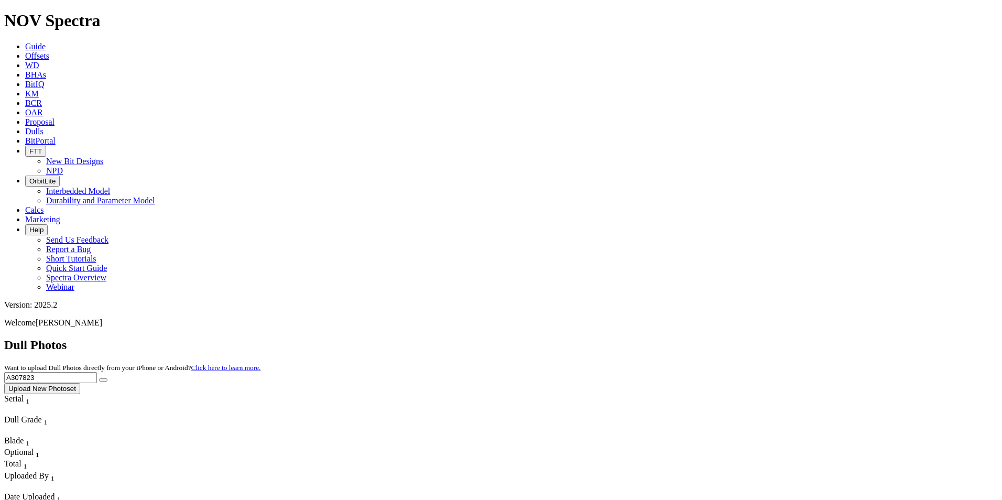
drag, startPoint x: 818, startPoint y: 39, endPoint x: 706, endPoint y: 37, distance: 112.1
click at [706, 338] on div "Dull Photos Want to upload Dull Photos directly from your iPhone or Android? Cl…" at bounding box center [500, 366] width 993 height 56
type input "A317577"
click at [103, 380] on icon "submit" at bounding box center [103, 380] width 0 height 0
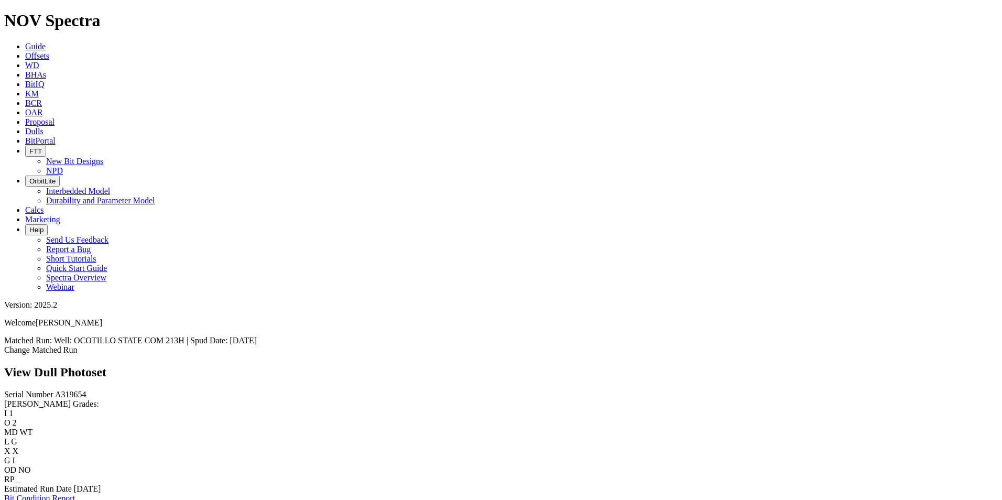
click at [43, 127] on span "Dulls" at bounding box center [34, 131] width 18 height 9
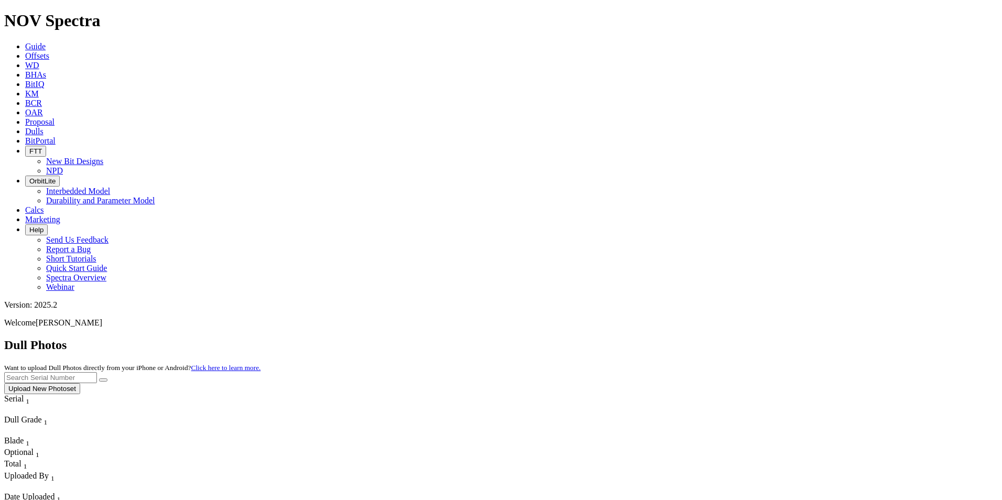
click at [97, 372] on input "text" at bounding box center [50, 377] width 93 height 11
click at [107, 378] on button "submit" at bounding box center [103, 379] width 8 height 3
drag, startPoint x: 799, startPoint y: 54, endPoint x: 655, endPoint y: 45, distance: 144.9
click at [655, 338] on div "Dull Photos Want to upload Dull Photos directly from your iPhone or Android? Cl…" at bounding box center [500, 366] width 993 height 56
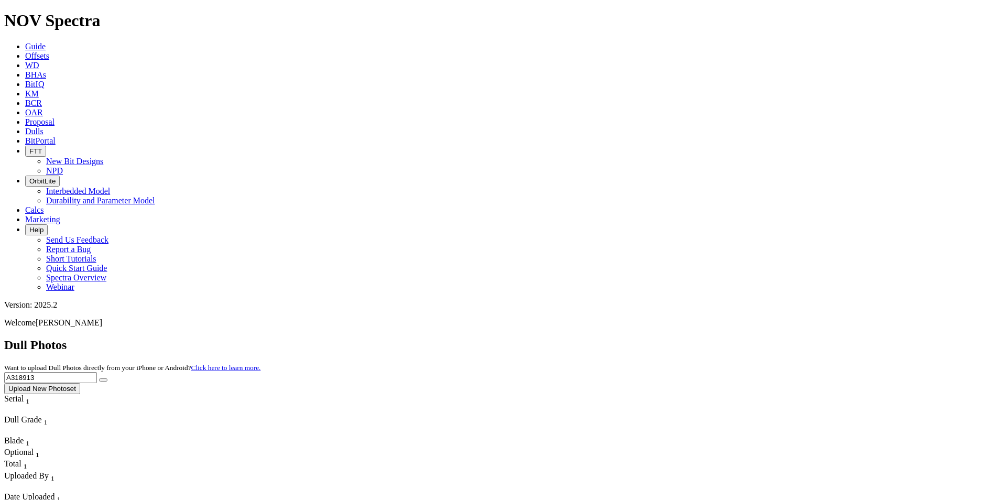
type input "A318913"
click at [107, 378] on button "submit" at bounding box center [103, 379] width 8 height 3
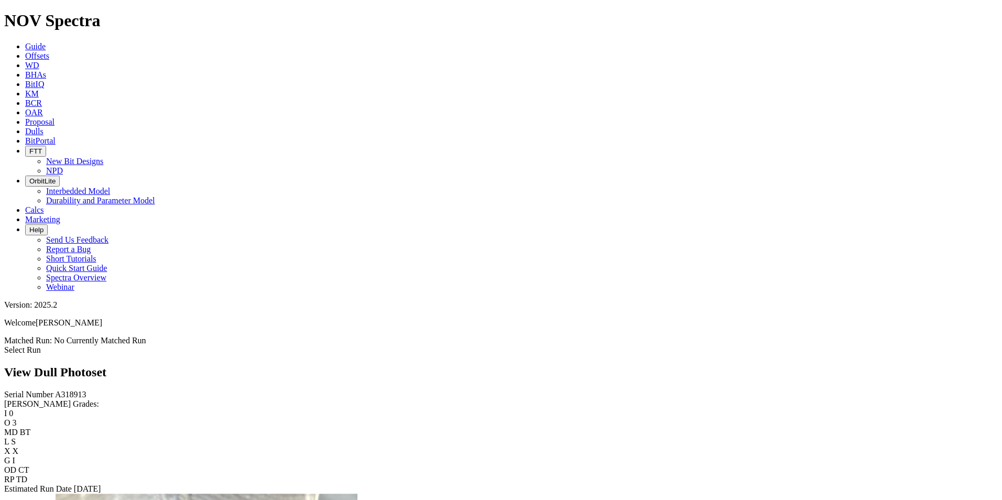
click at [43, 127] on link "Dulls" at bounding box center [34, 131] width 18 height 9
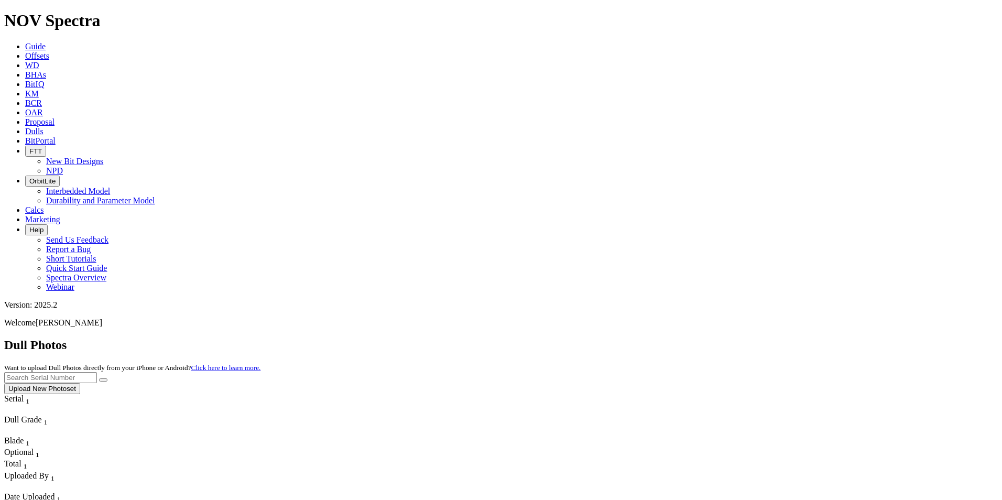
click at [97, 372] on input "text" at bounding box center [50, 377] width 93 height 11
click at [103, 380] on icon "submit" at bounding box center [103, 380] width 0 height 0
drag, startPoint x: 797, startPoint y: 52, endPoint x: 696, endPoint y: 37, distance: 101.8
click at [696, 338] on div "Dull Photos Want to upload Dull Photos directly from your iPhone or Android? Cl…" at bounding box center [500, 366] width 993 height 56
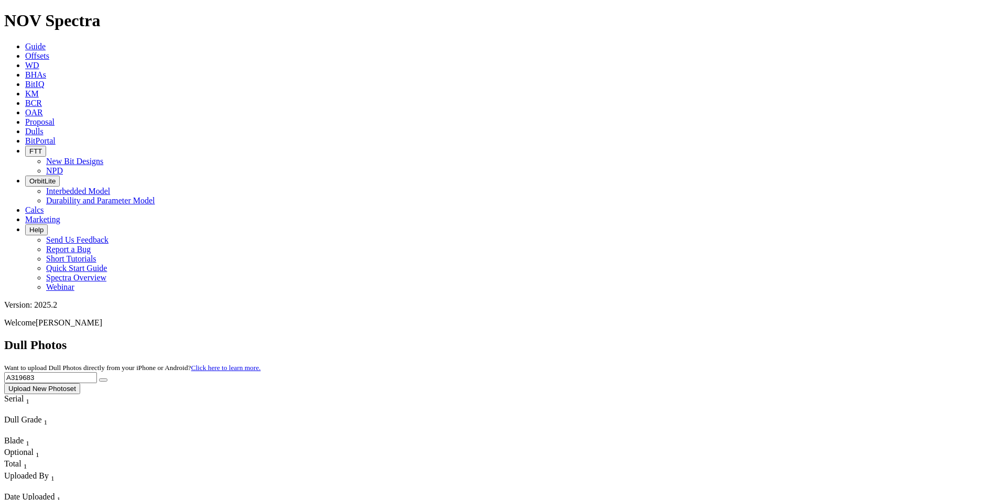
type input "A319683"
click at [107, 378] on button "submit" at bounding box center [103, 379] width 8 height 3
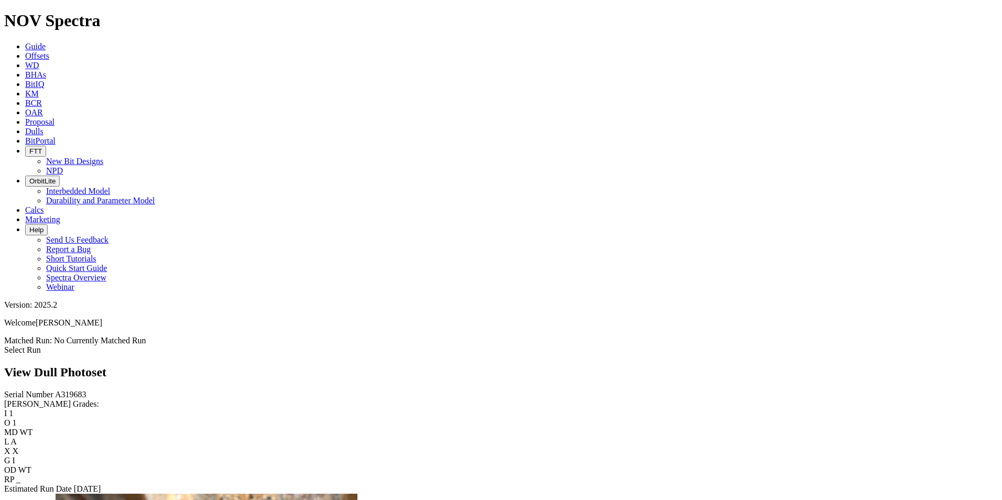
click at [43, 127] on span "Dulls" at bounding box center [34, 131] width 18 height 9
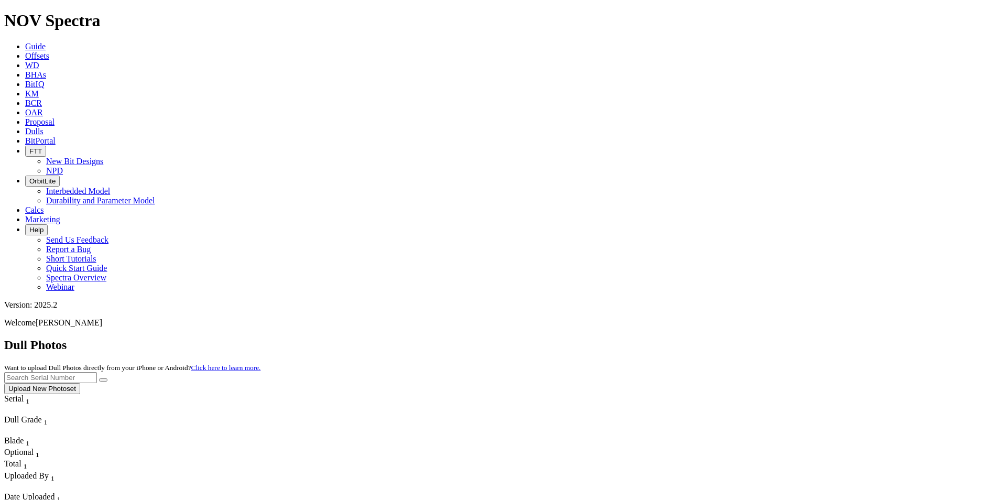
click at [97, 372] on input "text" at bounding box center [50, 377] width 93 height 11
drag, startPoint x: 889, startPoint y: 43, endPoint x: 882, endPoint y: 43, distance: 6.3
click at [107, 378] on button "submit" at bounding box center [103, 379] width 8 height 3
drag, startPoint x: 801, startPoint y: 46, endPoint x: 706, endPoint y: 43, distance: 95.4
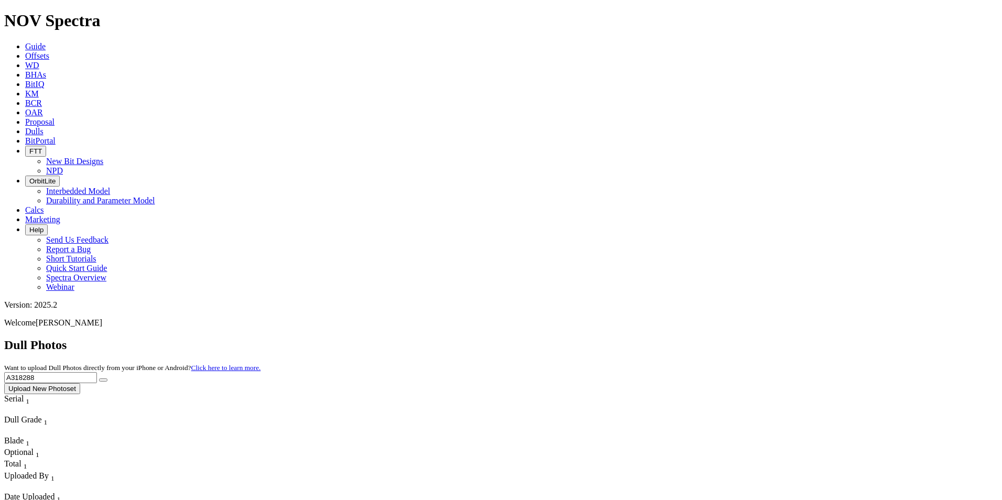
click at [706, 338] on div "Dull Photos Want to upload Dull Photos directly from your iPhone or Android? Cl…" at bounding box center [500, 366] width 993 height 56
click at [103, 380] on icon "submit" at bounding box center [103, 380] width 0 height 0
drag, startPoint x: 805, startPoint y: 45, endPoint x: 713, endPoint y: 51, distance: 92.9
click at [713, 338] on div "Dull Photos Want to upload Dull Photos directly from your iPhone or Android? Cl…" at bounding box center [500, 366] width 993 height 56
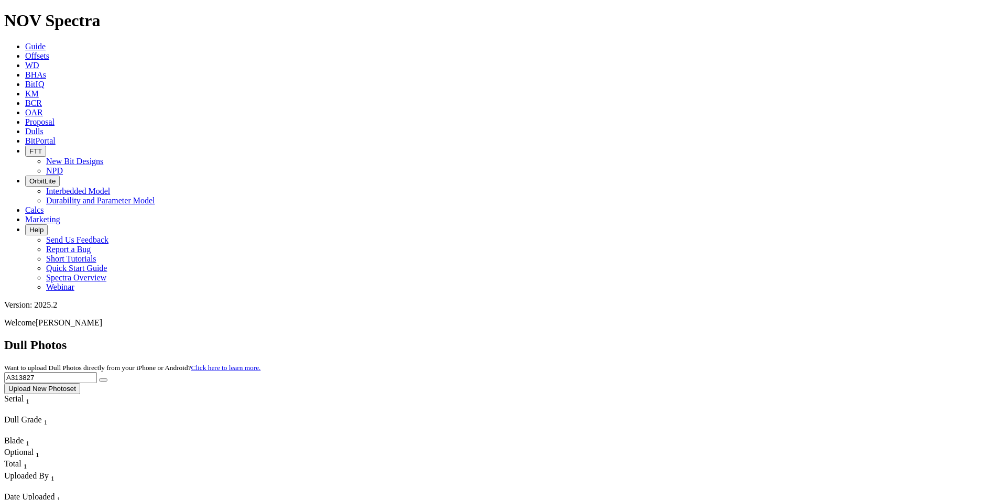
type input "A313827"
click at [103, 380] on icon "submit" at bounding box center [103, 380] width 0 height 0
drag, startPoint x: 803, startPoint y: 47, endPoint x: 747, endPoint y: 46, distance: 55.6
click at [97, 372] on input "A313827" at bounding box center [50, 377] width 93 height 11
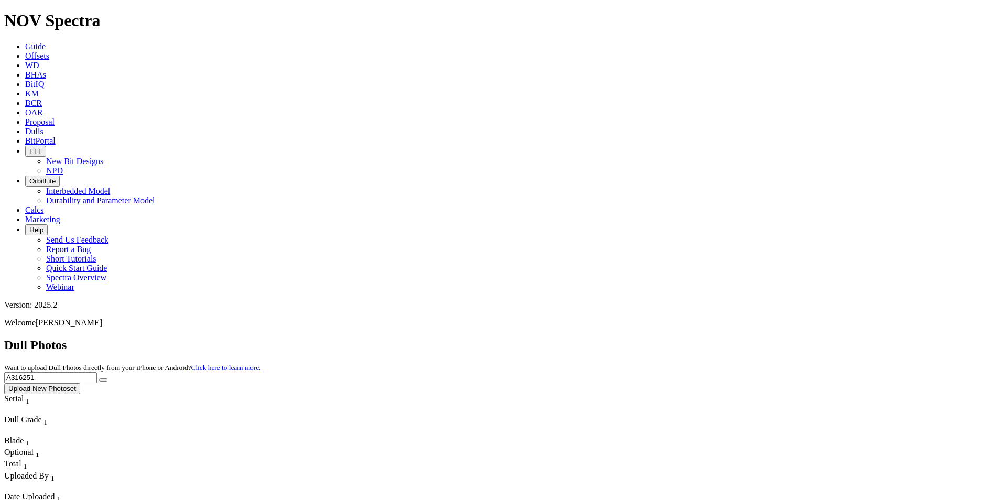
click at [107, 378] on button "submit" at bounding box center [103, 379] width 8 height 3
drag, startPoint x: 796, startPoint y: 42, endPoint x: 675, endPoint y: 51, distance: 121.4
click at [675, 338] on div "Dull Photos Want to upload Dull Photos directly from your iPhone or Android? Cl…" at bounding box center [500, 366] width 993 height 56
click at [107, 378] on button "submit" at bounding box center [103, 379] width 8 height 3
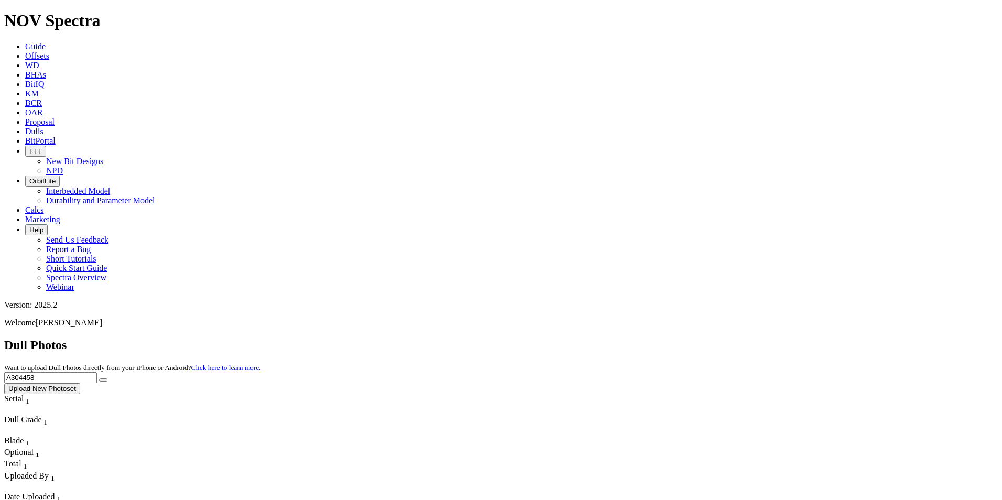
drag, startPoint x: 806, startPoint y: 44, endPoint x: 718, endPoint y: 45, distance: 87.5
click at [718, 338] on div "Dull Photos Want to upload Dull Photos directly from your iPhone or Android? Cl…" at bounding box center [500, 366] width 993 height 56
type input "A312651"
click at [107, 378] on button "submit" at bounding box center [103, 379] width 8 height 3
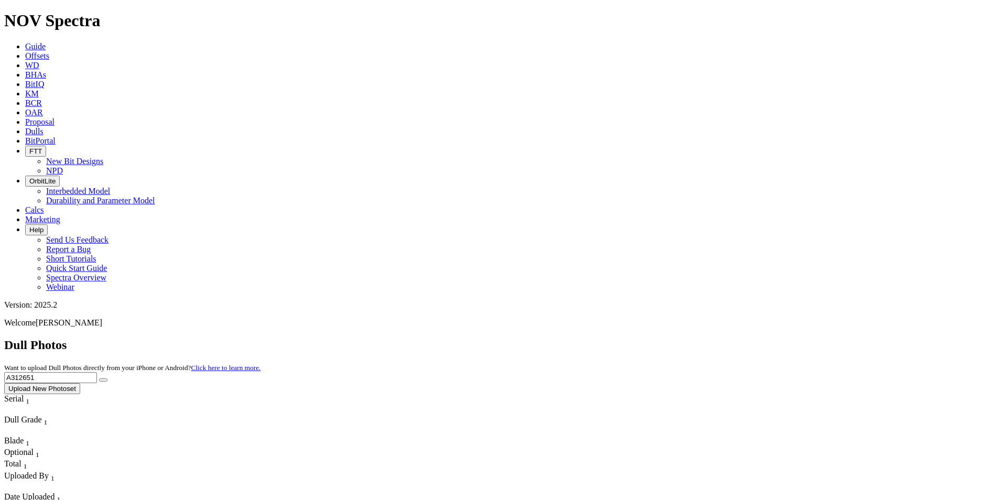
drag, startPoint x: 800, startPoint y: 50, endPoint x: 736, endPoint y: 41, distance: 64.5
click at [736, 338] on div "Dull Photos Want to upload Dull Photos directly from your iPhone or Android? Cl…" at bounding box center [500, 366] width 993 height 56
type input "A320186"
drag, startPoint x: 877, startPoint y: 45, endPoint x: 866, endPoint y: 48, distance: 11.4
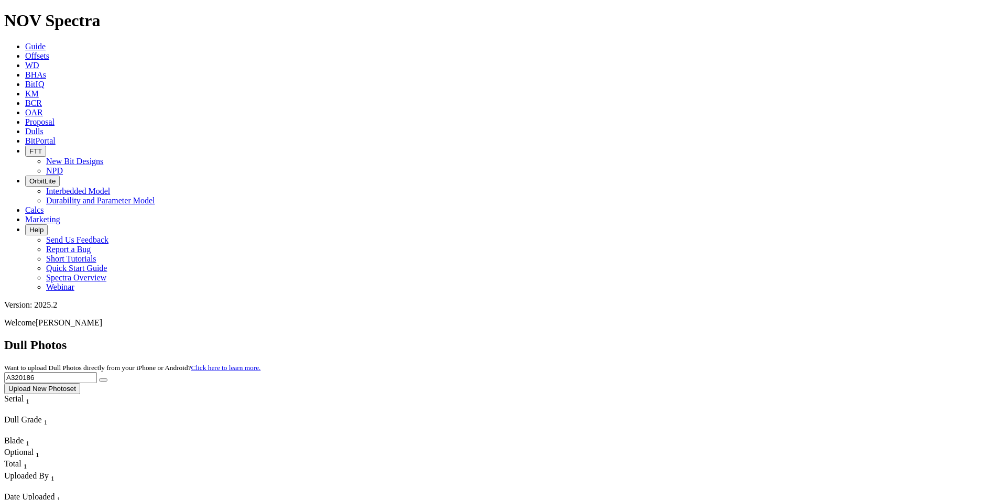
click at [866, 372] on form "A320186" at bounding box center [500, 377] width 993 height 11
click at [103, 380] on icon "submit" at bounding box center [103, 380] width 0 height 0
drag, startPoint x: 803, startPoint y: 43, endPoint x: 655, endPoint y: 51, distance: 147.9
click at [640, 338] on div "Dull Photos Want to upload Dull Photos directly from your iPhone or Android? Cl…" at bounding box center [500, 366] width 993 height 56
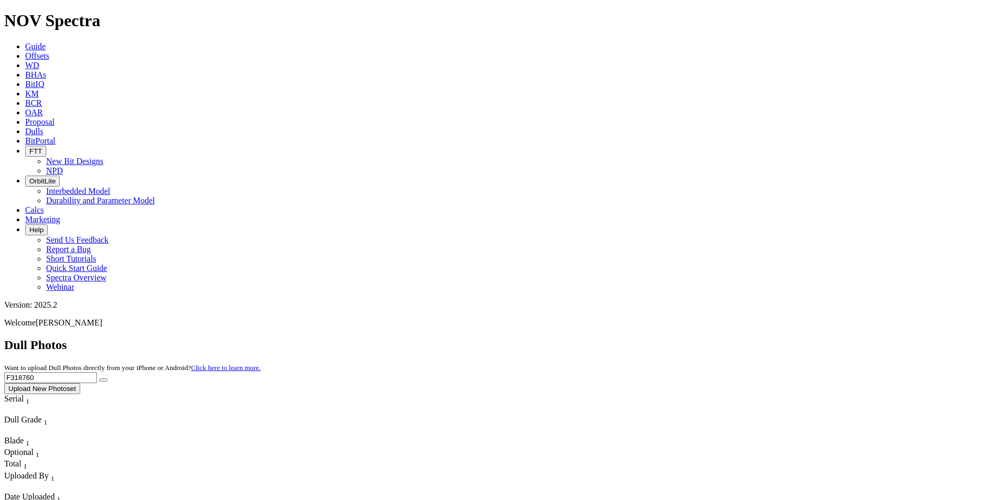
click at [103, 380] on icon "submit" at bounding box center [103, 380] width 0 height 0
drag, startPoint x: 796, startPoint y: 42, endPoint x: 697, endPoint y: 40, distance: 99.6
click at [697, 338] on div "Dull Photos Want to upload Dull Photos directly from your iPhone or Android? Cl…" at bounding box center [500, 366] width 993 height 56
click at [107, 378] on button "submit" at bounding box center [103, 379] width 8 height 3
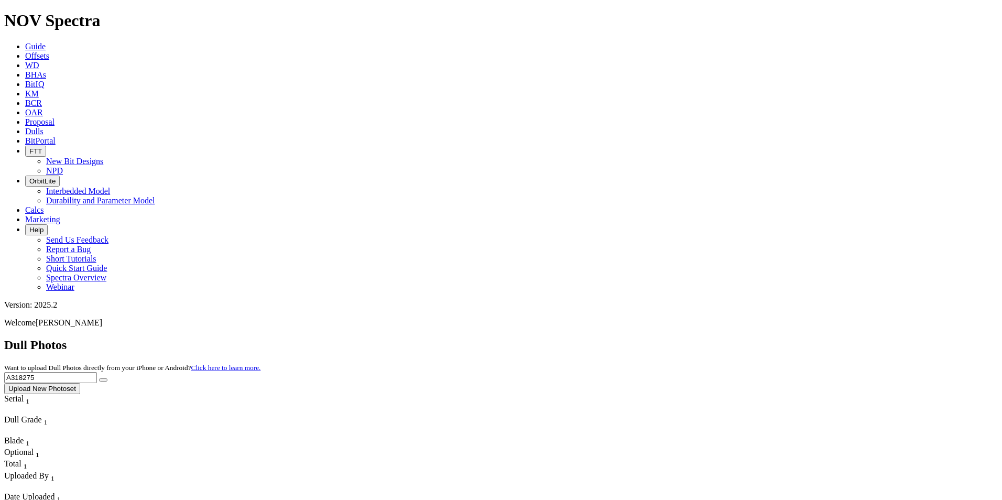
drag, startPoint x: 798, startPoint y: 48, endPoint x: 732, endPoint y: 48, distance: 66.5
click at [732, 338] on div "Dull Photos Want to upload Dull Photos directly from your iPhone or Android? Cl…" at bounding box center [500, 366] width 993 height 56
click at [103, 380] on icon "submit" at bounding box center [103, 380] width 0 height 0
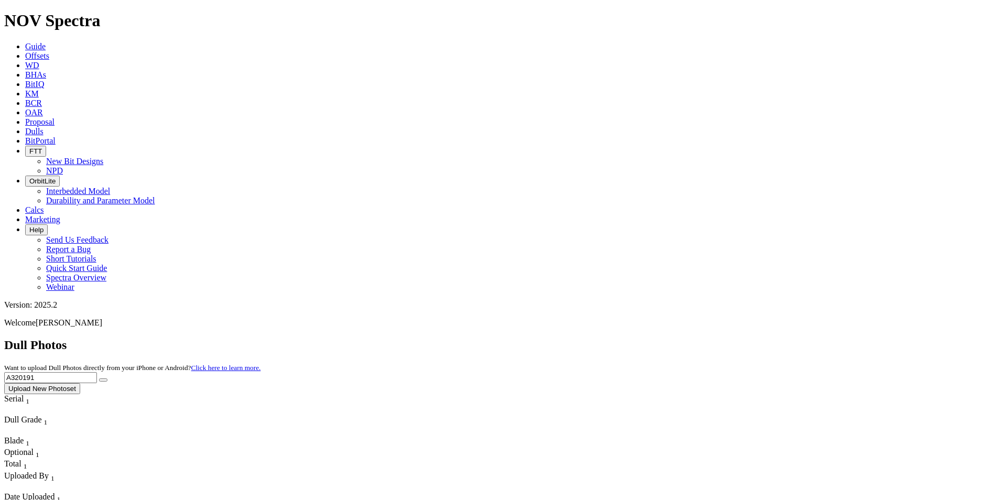
drag, startPoint x: 793, startPoint y: 50, endPoint x: 695, endPoint y: 49, distance: 98.0
click at [695, 338] on div "Dull Photos Want to upload Dull Photos directly from your iPhone or Android? Cl…" at bounding box center [500, 366] width 993 height 56
click at [107, 378] on button "submit" at bounding box center [103, 379] width 8 height 3
drag, startPoint x: 794, startPoint y: 42, endPoint x: 692, endPoint y: 36, distance: 102.4
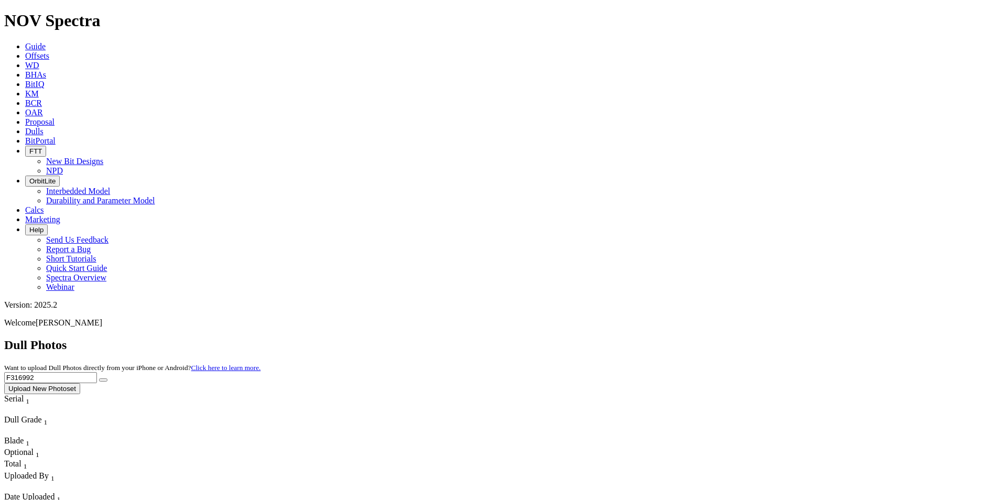
click at [692, 338] on div "Dull Photos Want to upload Dull Photos directly from your iPhone or Android? Cl…" at bounding box center [500, 366] width 993 height 56
click at [107, 378] on button "submit" at bounding box center [103, 379] width 8 height 3
click at [103, 380] on icon "submit" at bounding box center [103, 380] width 0 height 0
drag, startPoint x: 792, startPoint y: 46, endPoint x: 682, endPoint y: 37, distance: 109.9
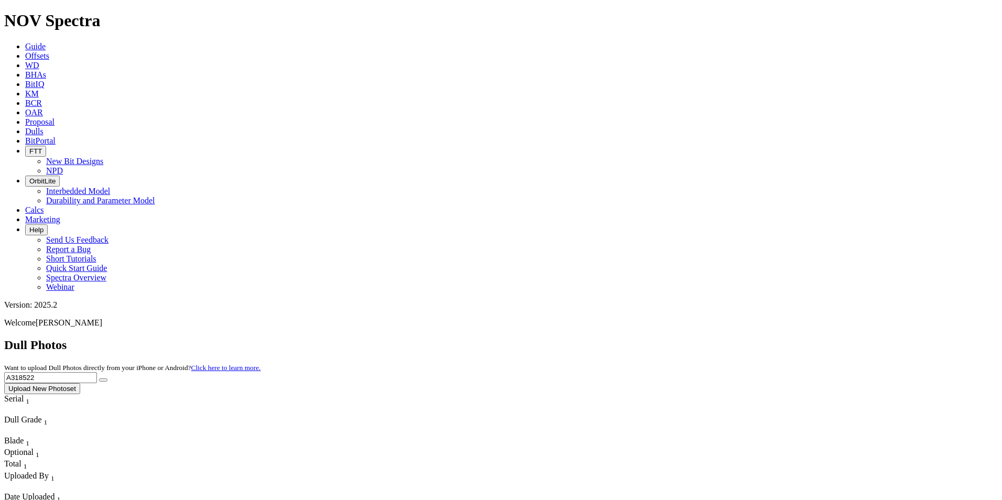
click at [682, 338] on div "Dull Photos Want to upload Dull Photos directly from your iPhone or Android? Cl…" at bounding box center [500, 366] width 993 height 56
type input "A302516"
click at [107, 378] on button "submit" at bounding box center [103, 379] width 8 height 3
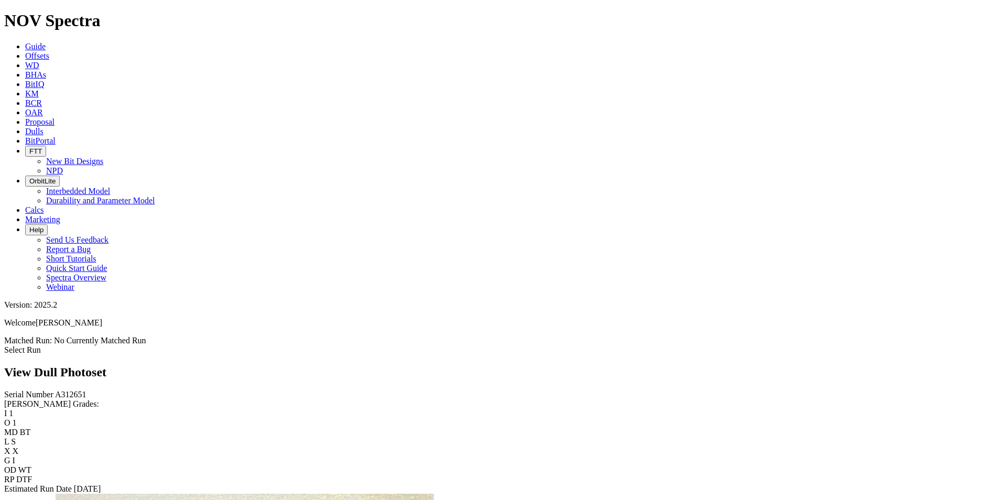
scroll to position [1572, 0]
click at [77, 390] on div "Serial Number A320186 RH Dull Grades: I 1 O 1 MD WT L A X X G I OD WT RP TD Est…" at bounding box center [500, 442] width 993 height 104
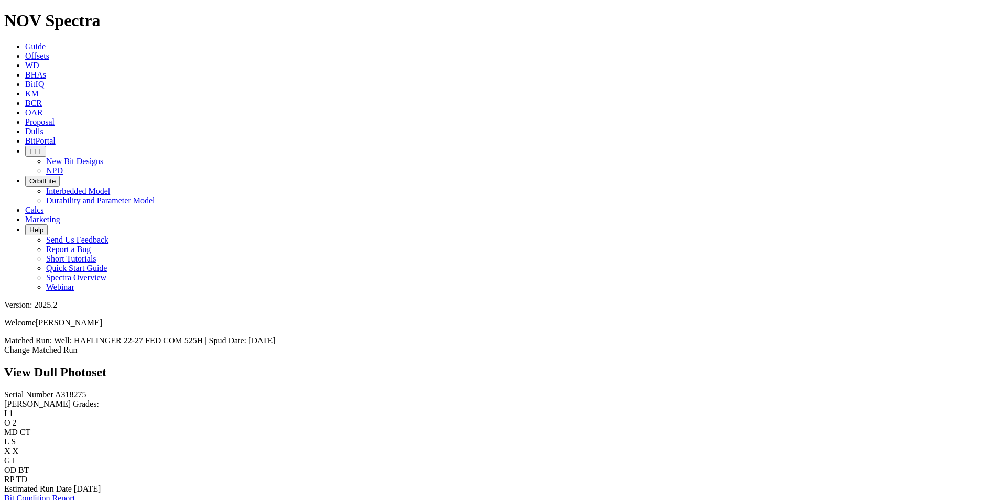
scroll to position [1467, 0]
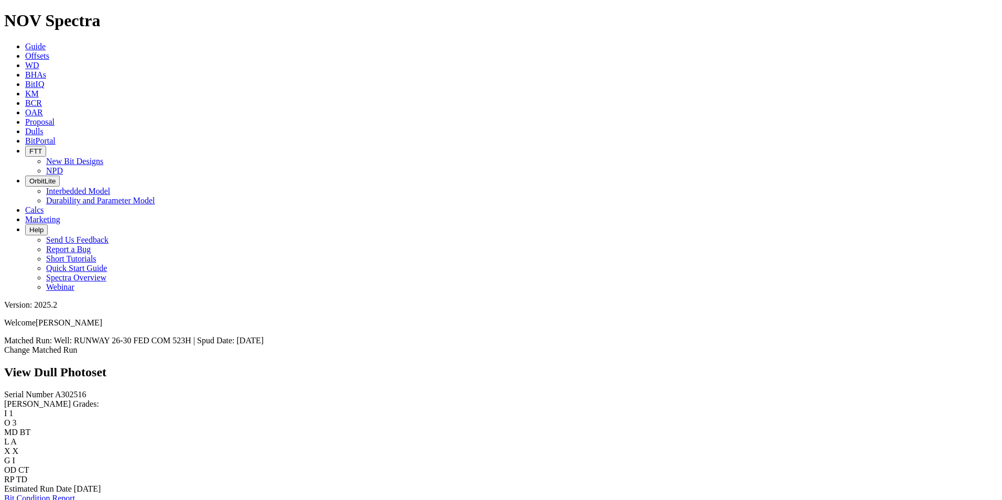
click at [25, 127] on icon at bounding box center [25, 131] width 0 height 9
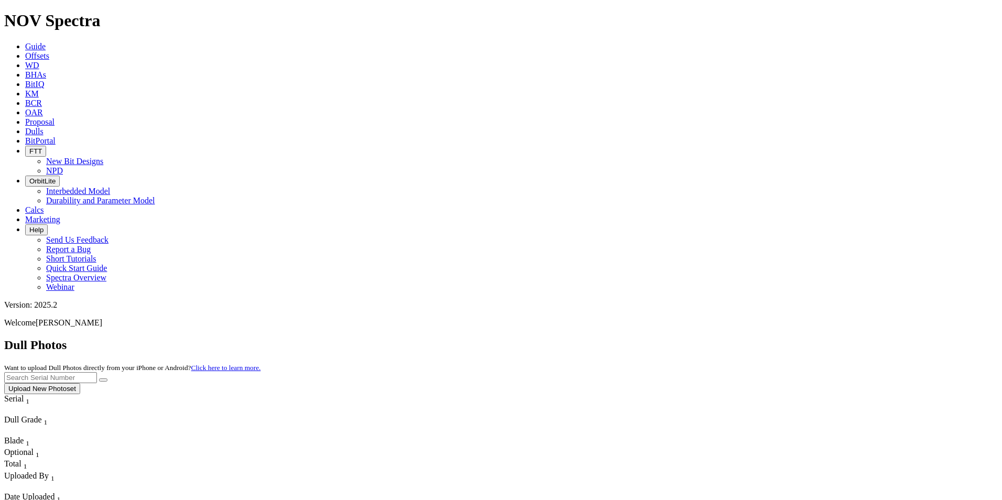
drag, startPoint x: 776, startPoint y: 49, endPoint x: 776, endPoint y: 43, distance: 5.8
type input "A320148"
click at [103, 380] on icon "submit" at bounding box center [103, 380] width 0 height 0
